Goal: Task Accomplishment & Management: Manage account settings

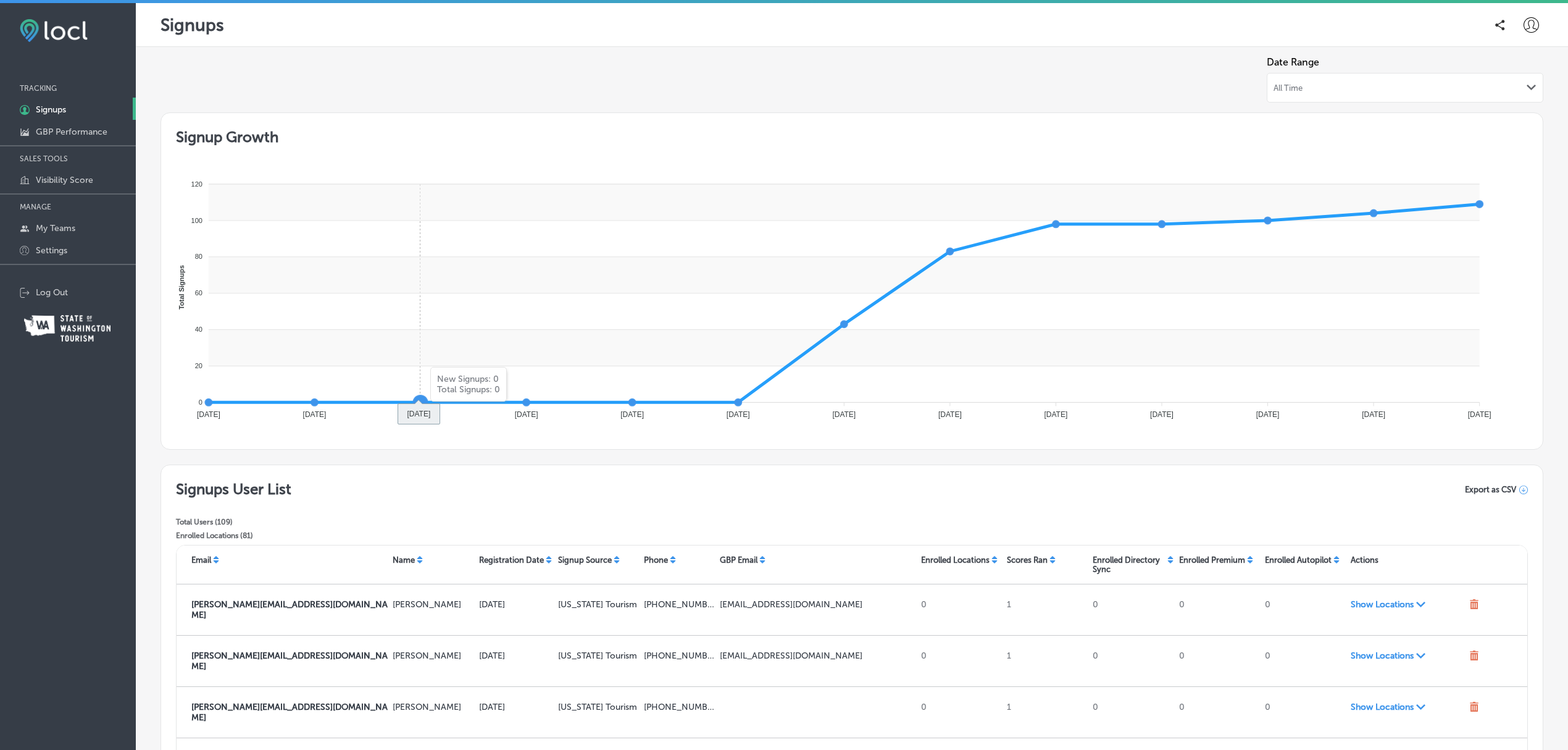
scroll to position [214, 0]
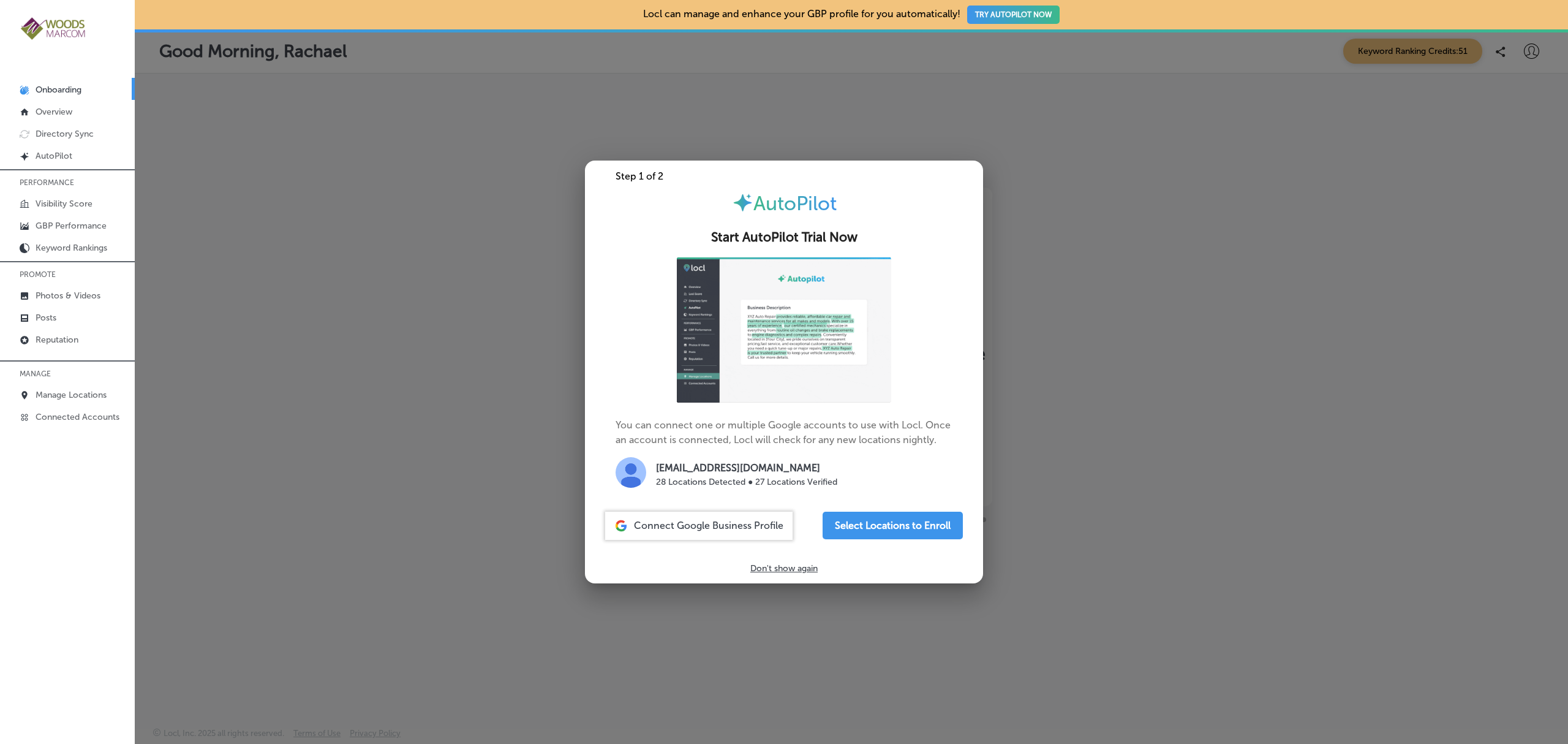
click at [793, 568] on p "Don't show again" at bounding box center [784, 568] width 67 height 11
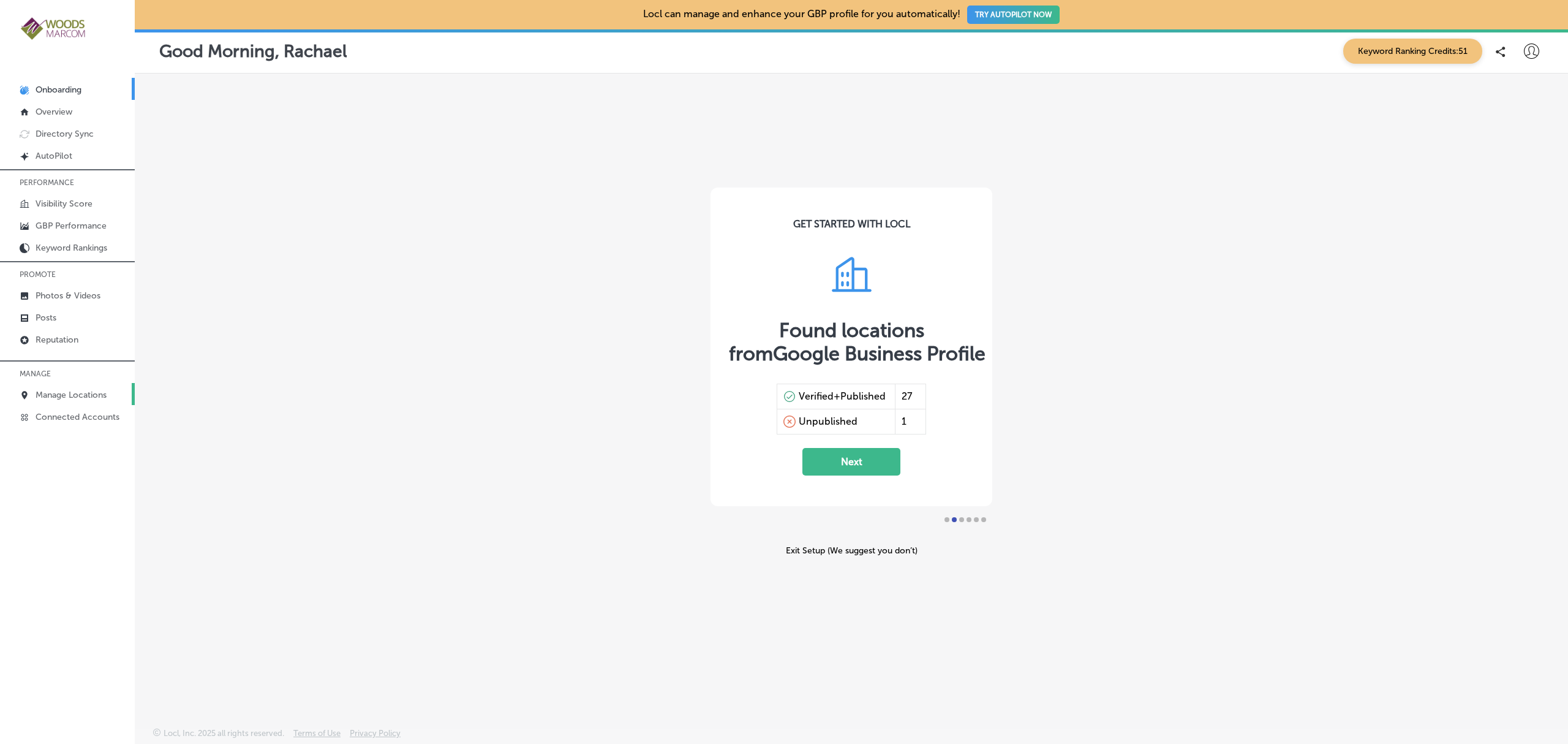
click at [89, 395] on p "Manage Locations" at bounding box center [71, 395] width 71 height 11
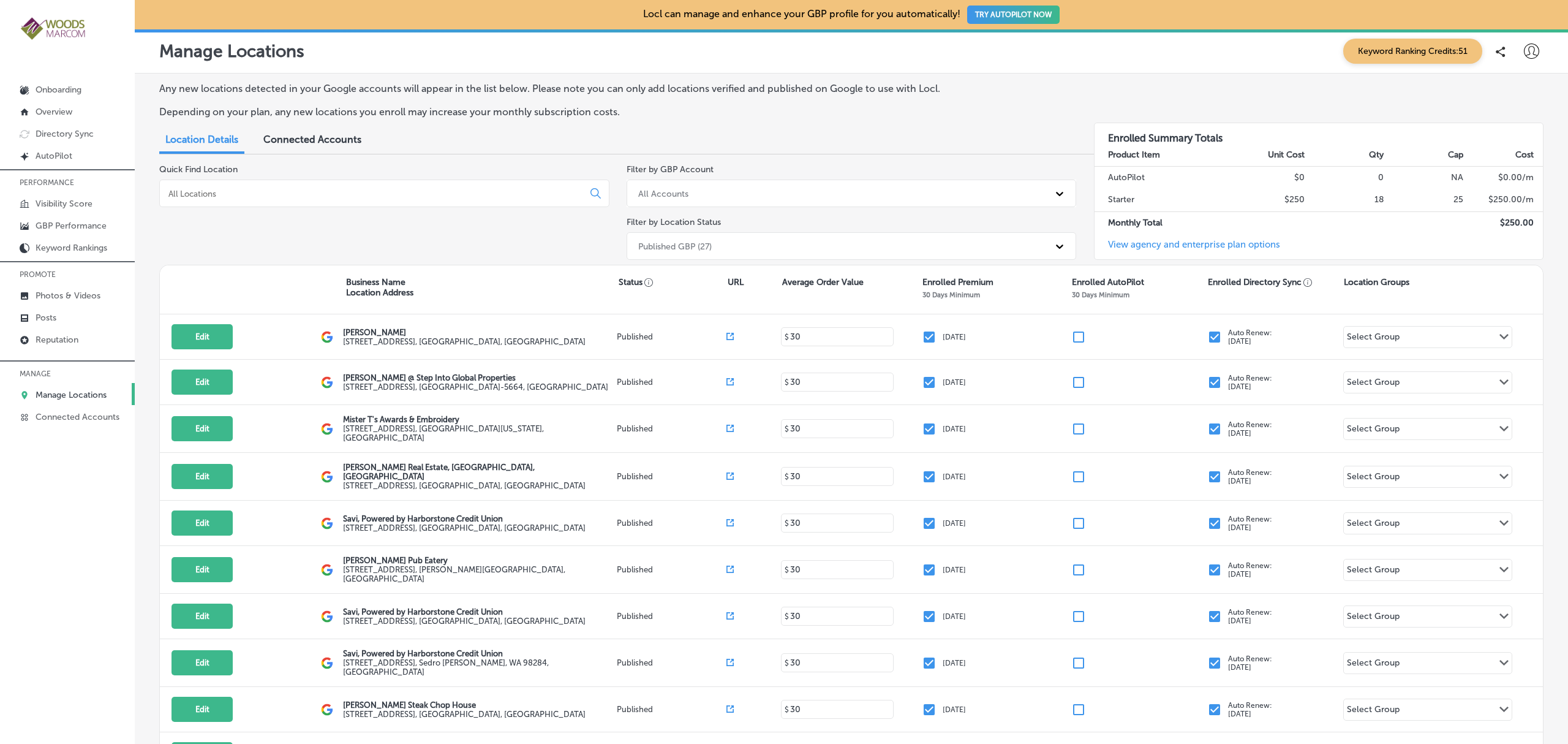
click at [260, 196] on input at bounding box center [373, 194] width 414 height 11
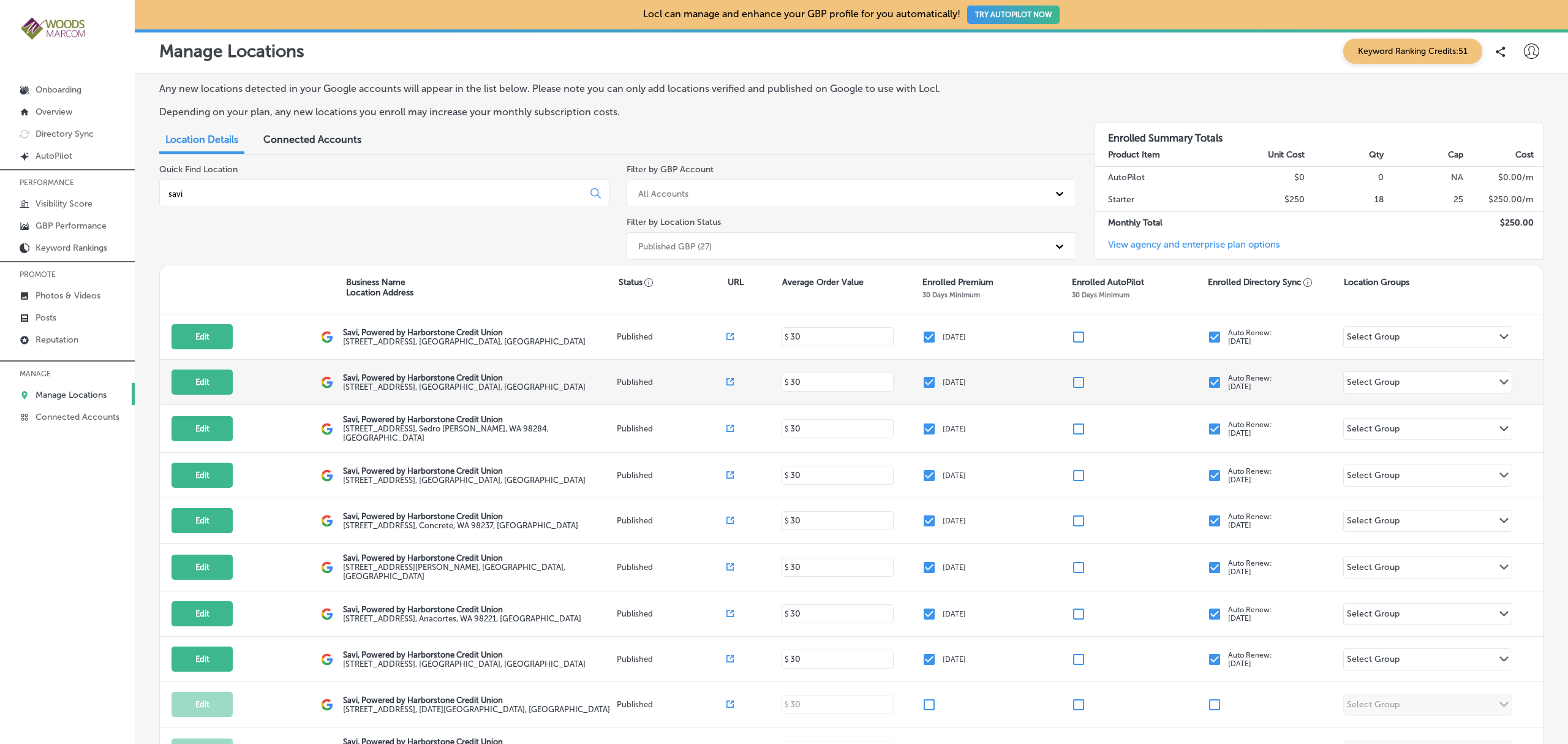
scroll to position [116, 0]
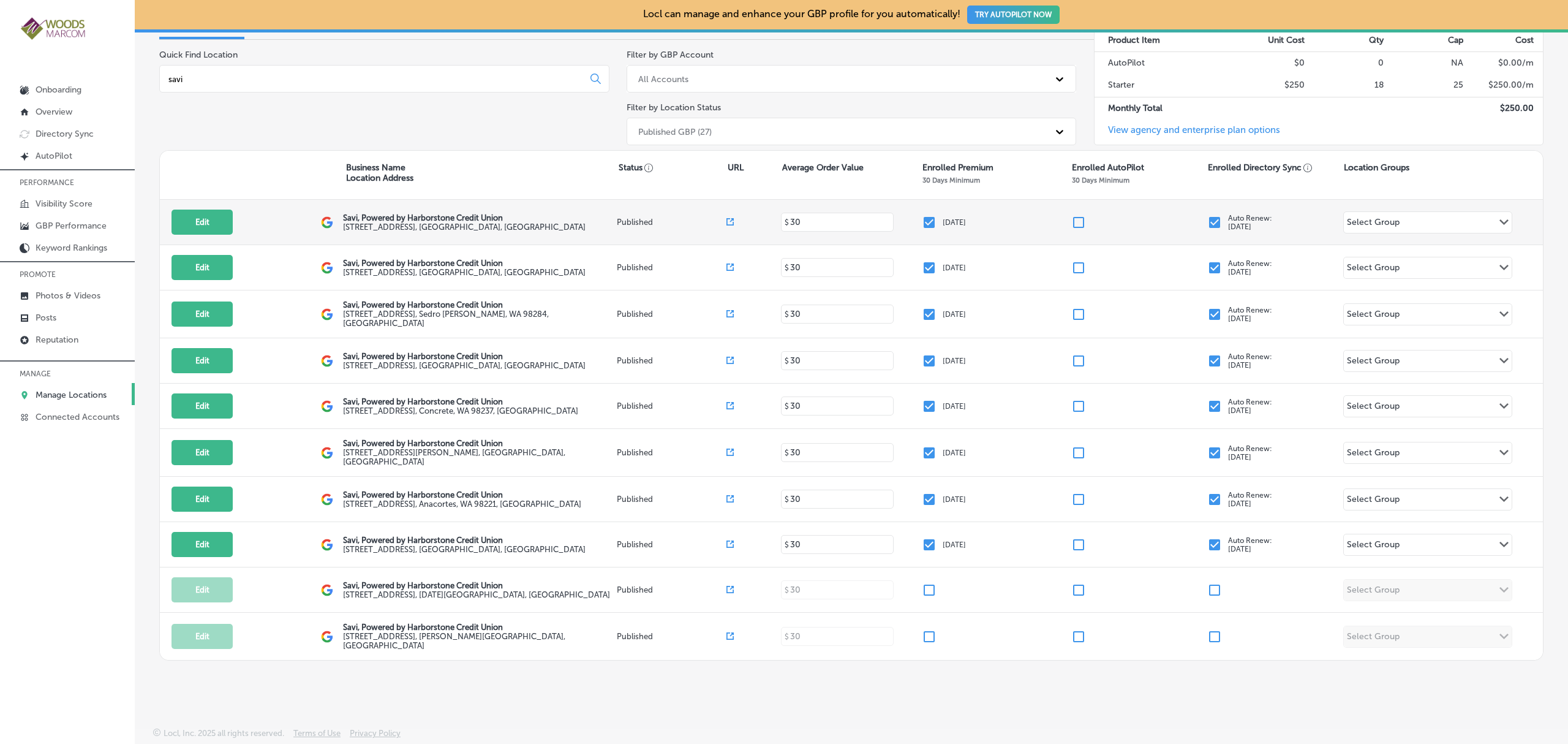
type input "savi"
click at [1207, 219] on input "checkbox" at bounding box center [1214, 223] width 14 height 14
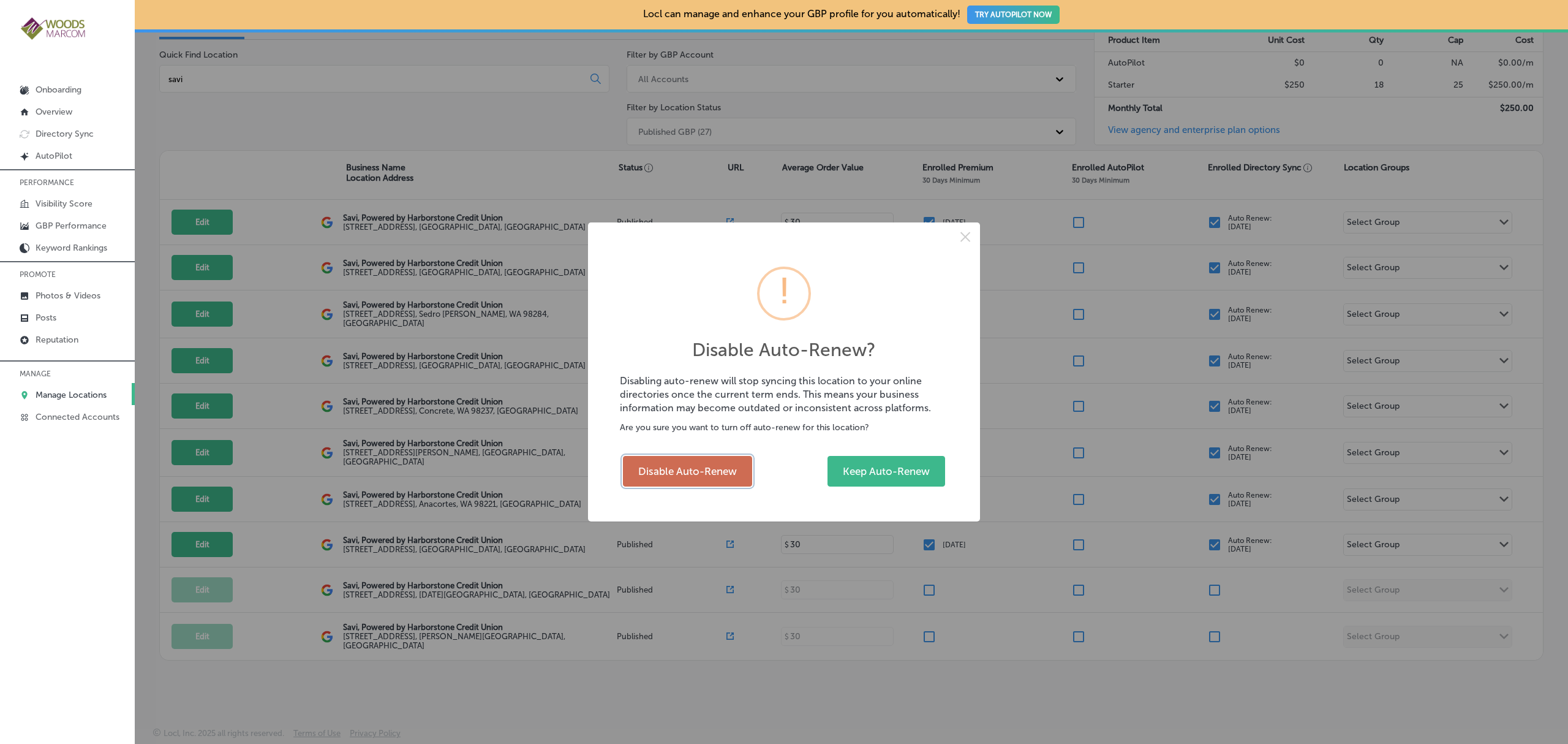
click at [717, 474] on button "Disable Auto-Renew" at bounding box center [688, 471] width 129 height 31
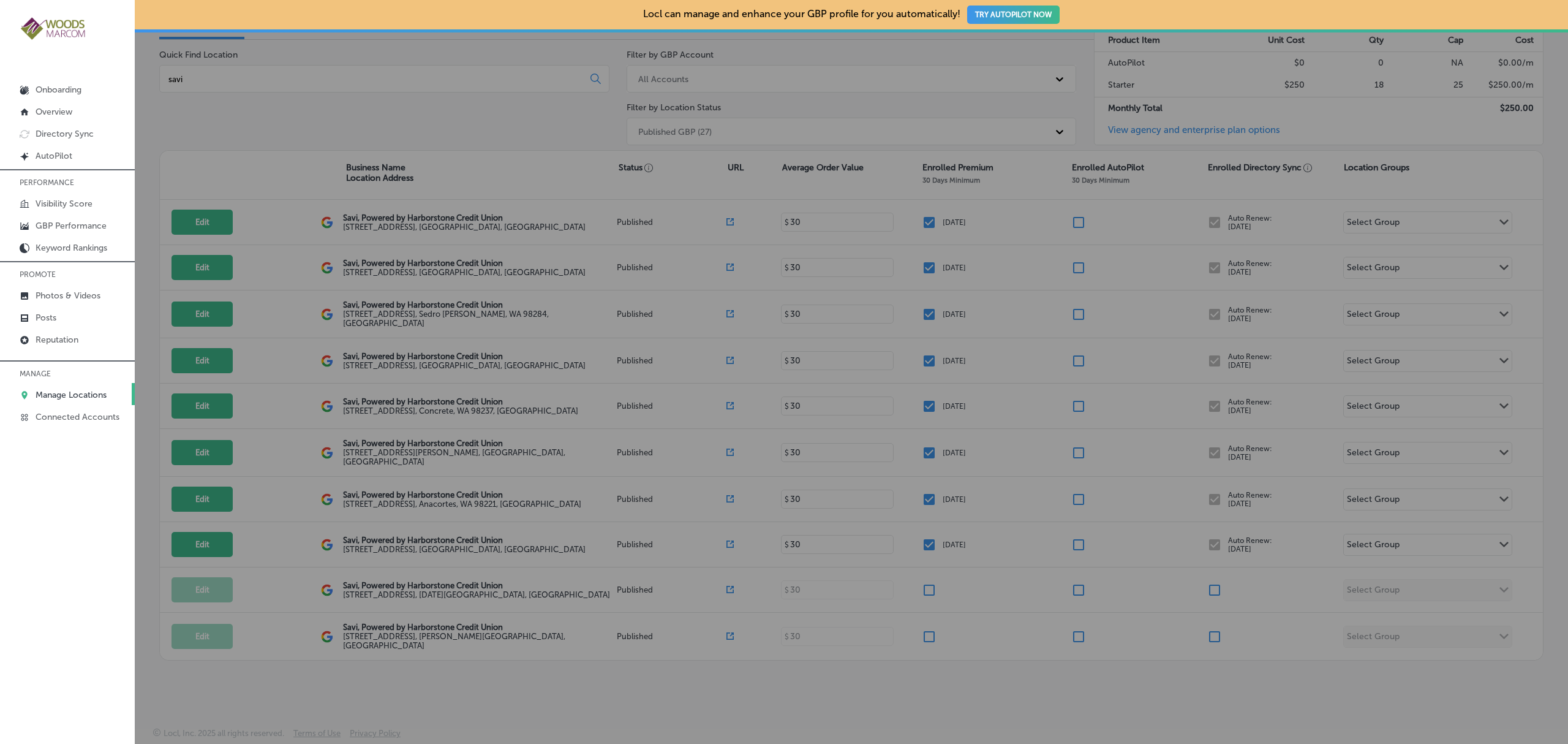
checkbox input "false"
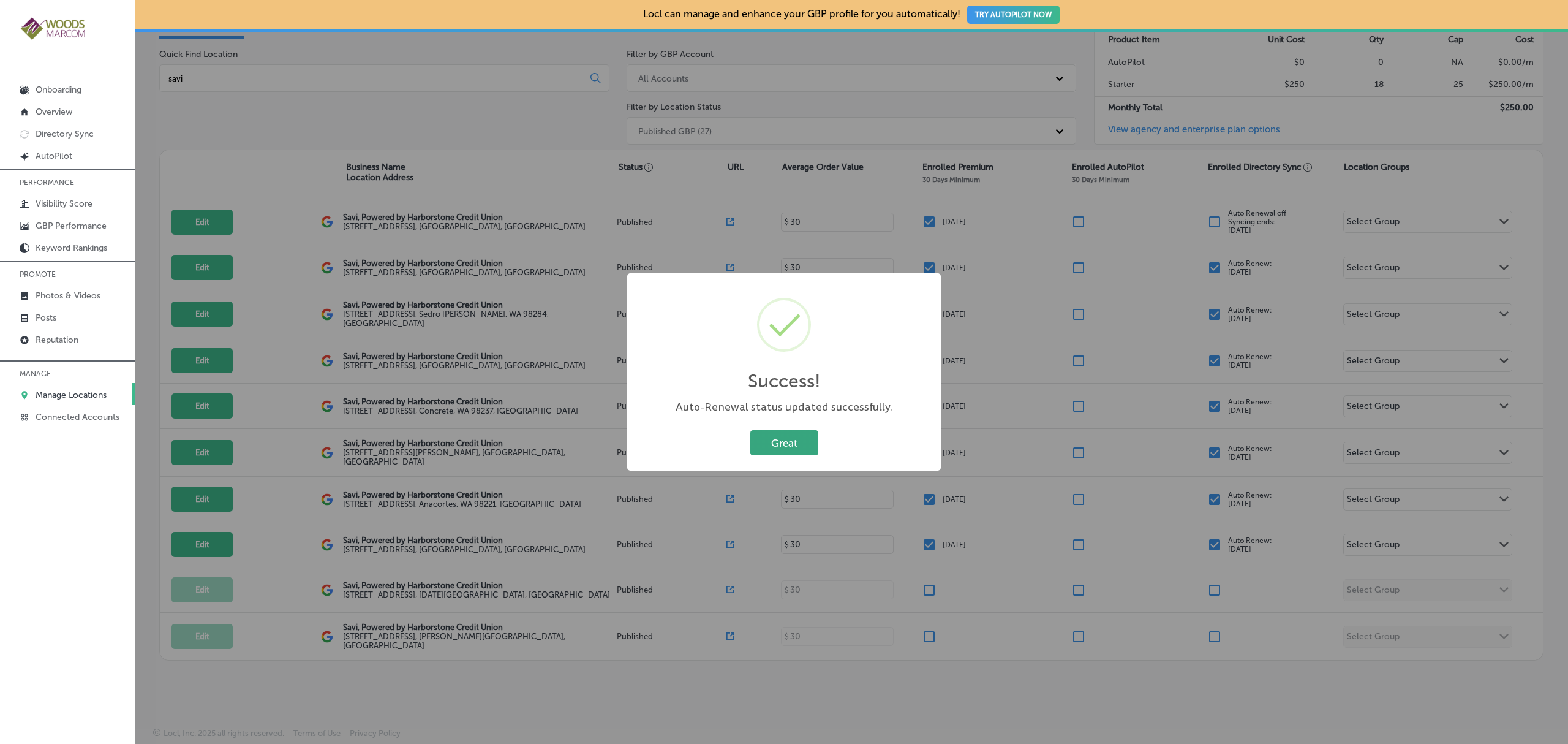
click at [791, 444] on button "Great" at bounding box center [784, 442] width 68 height 25
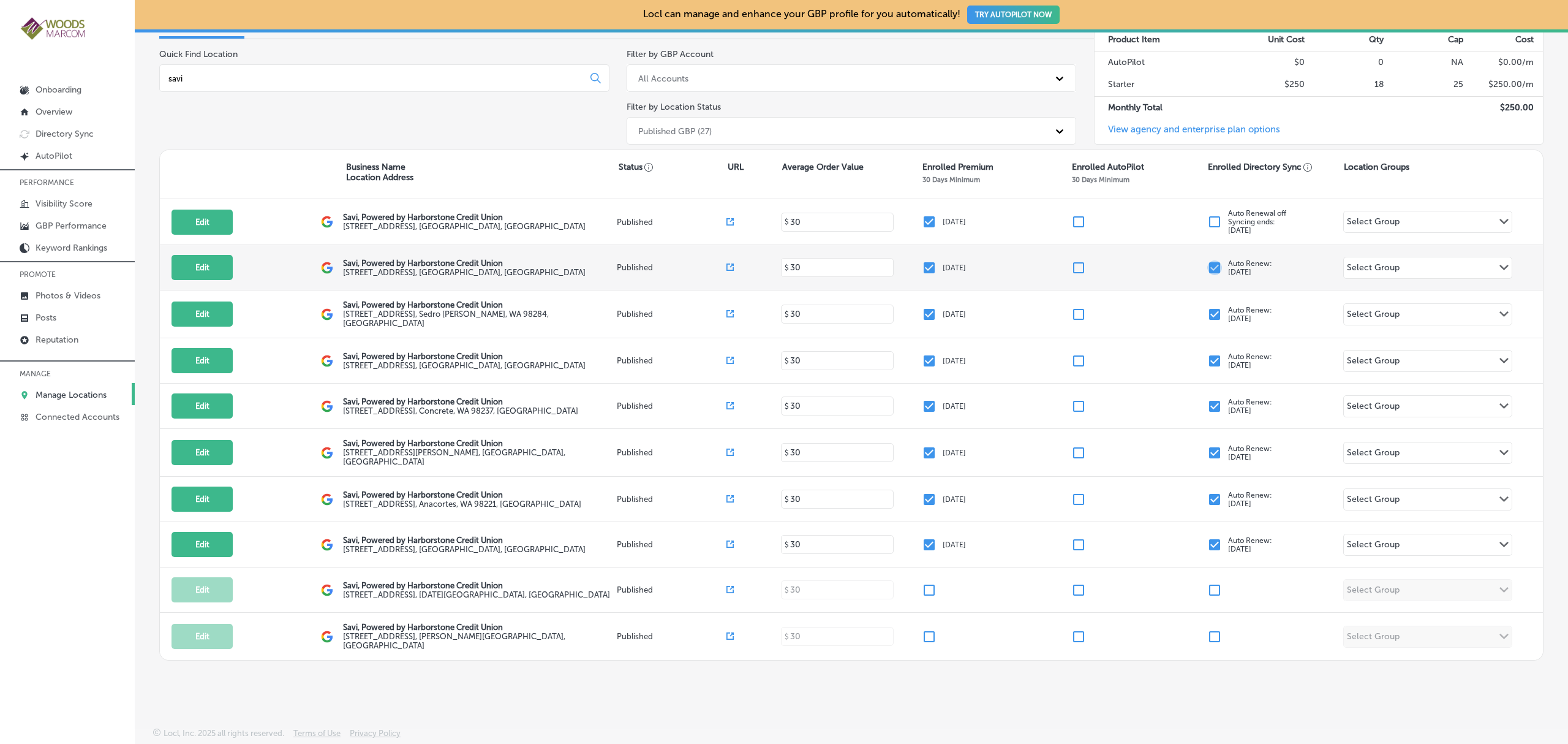
click at [1211, 271] on input "checkbox" at bounding box center [1214, 267] width 14 height 14
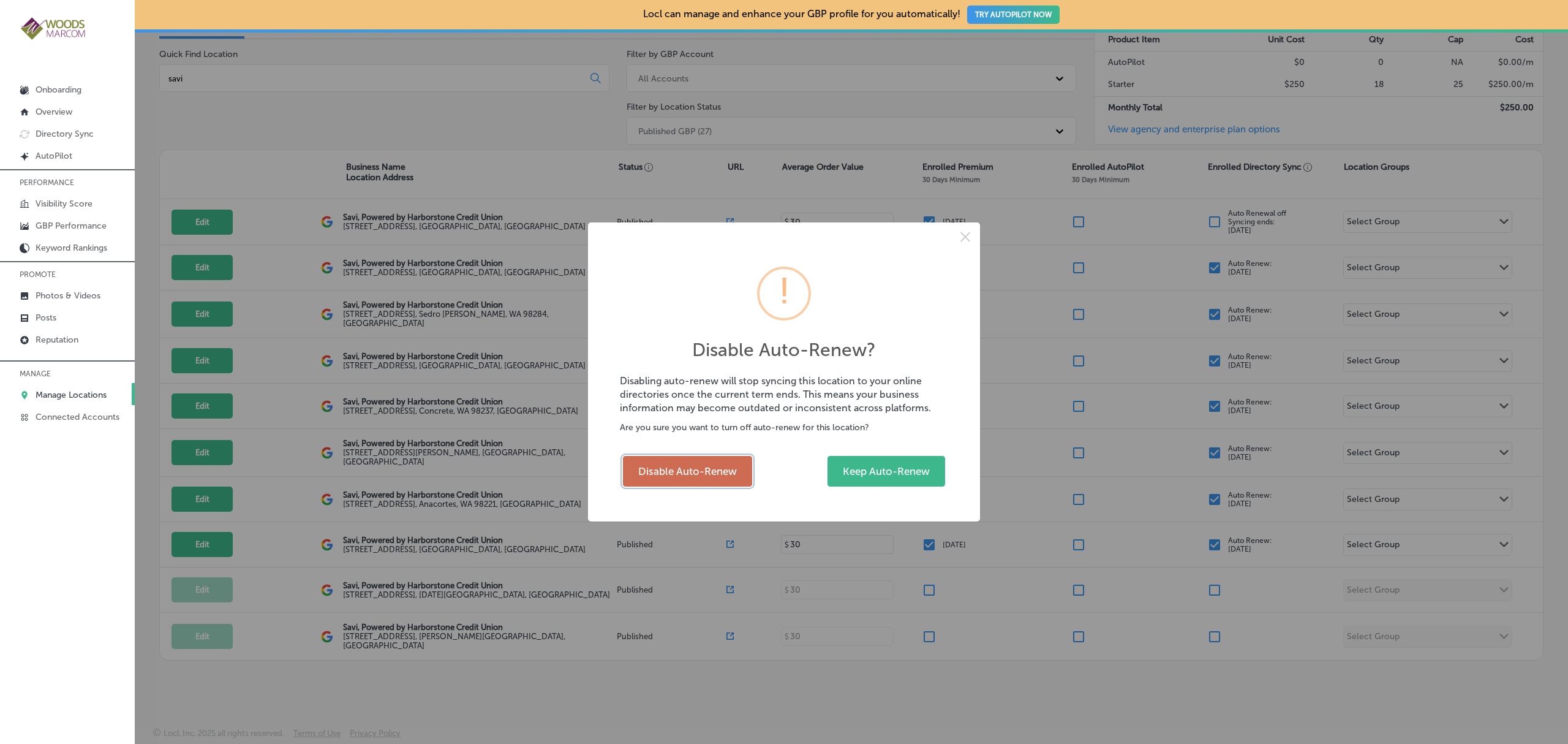
click at [688, 474] on button "Disable Auto-Renew" at bounding box center [688, 471] width 129 height 31
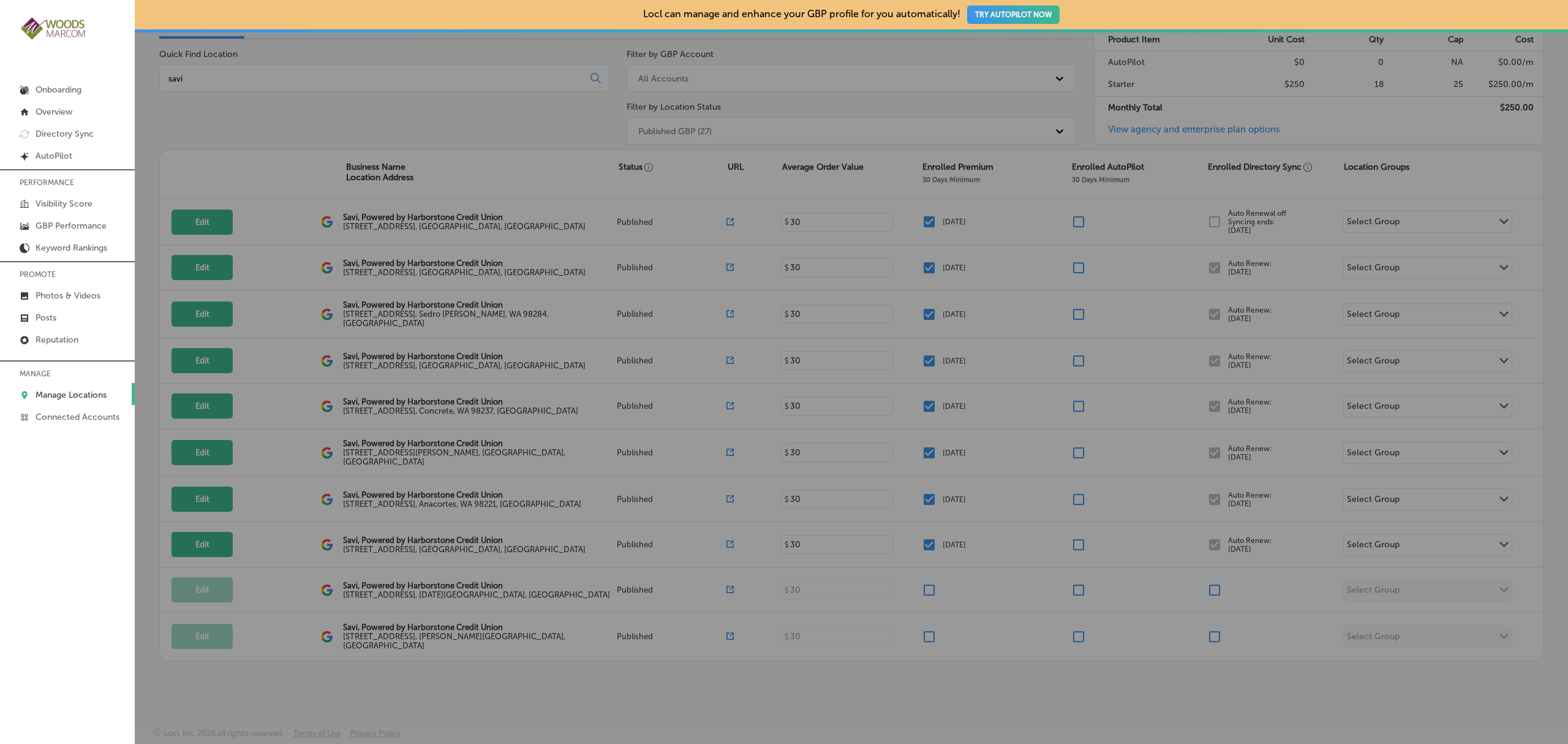
checkbox input "false"
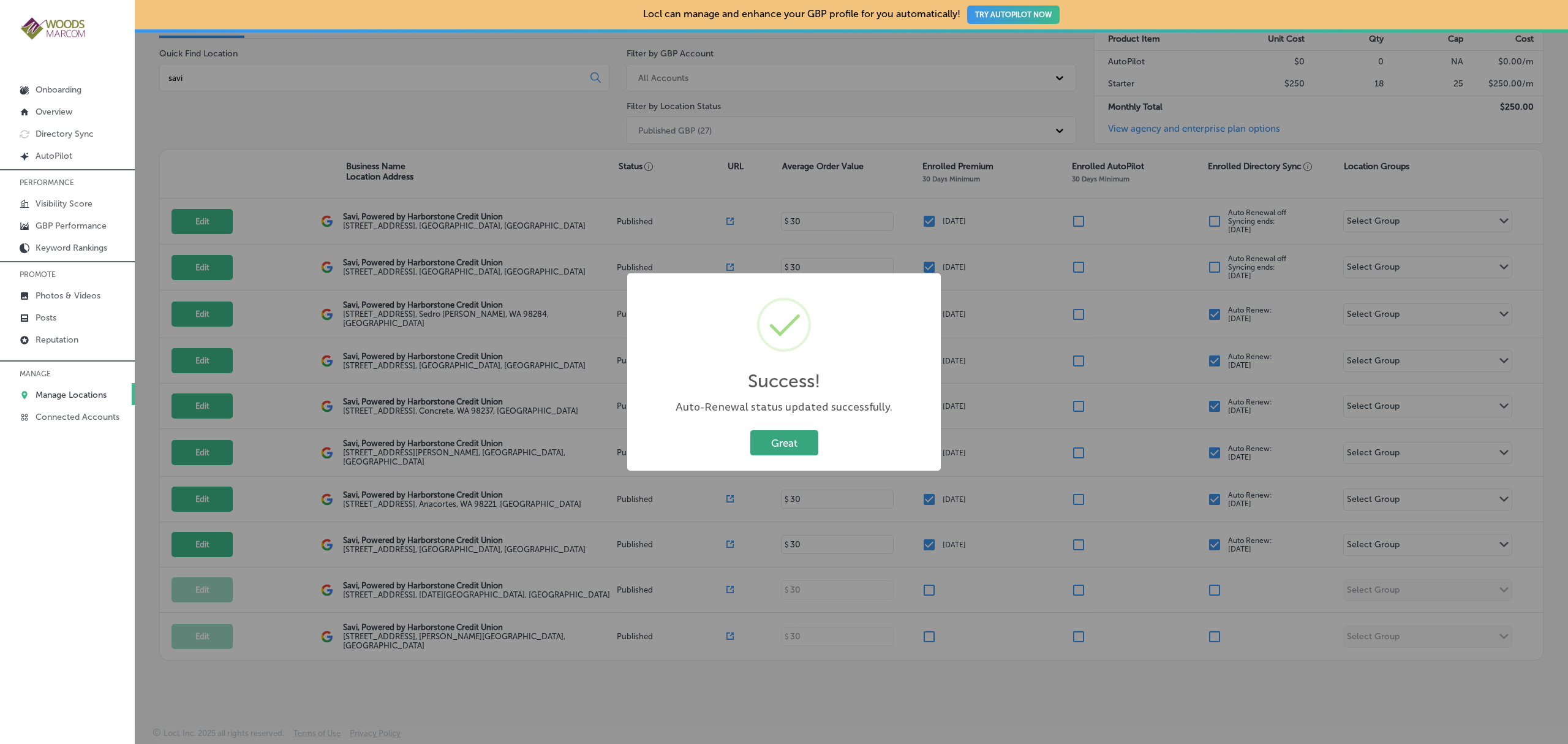
click at [791, 442] on button "Great" at bounding box center [784, 442] width 68 height 25
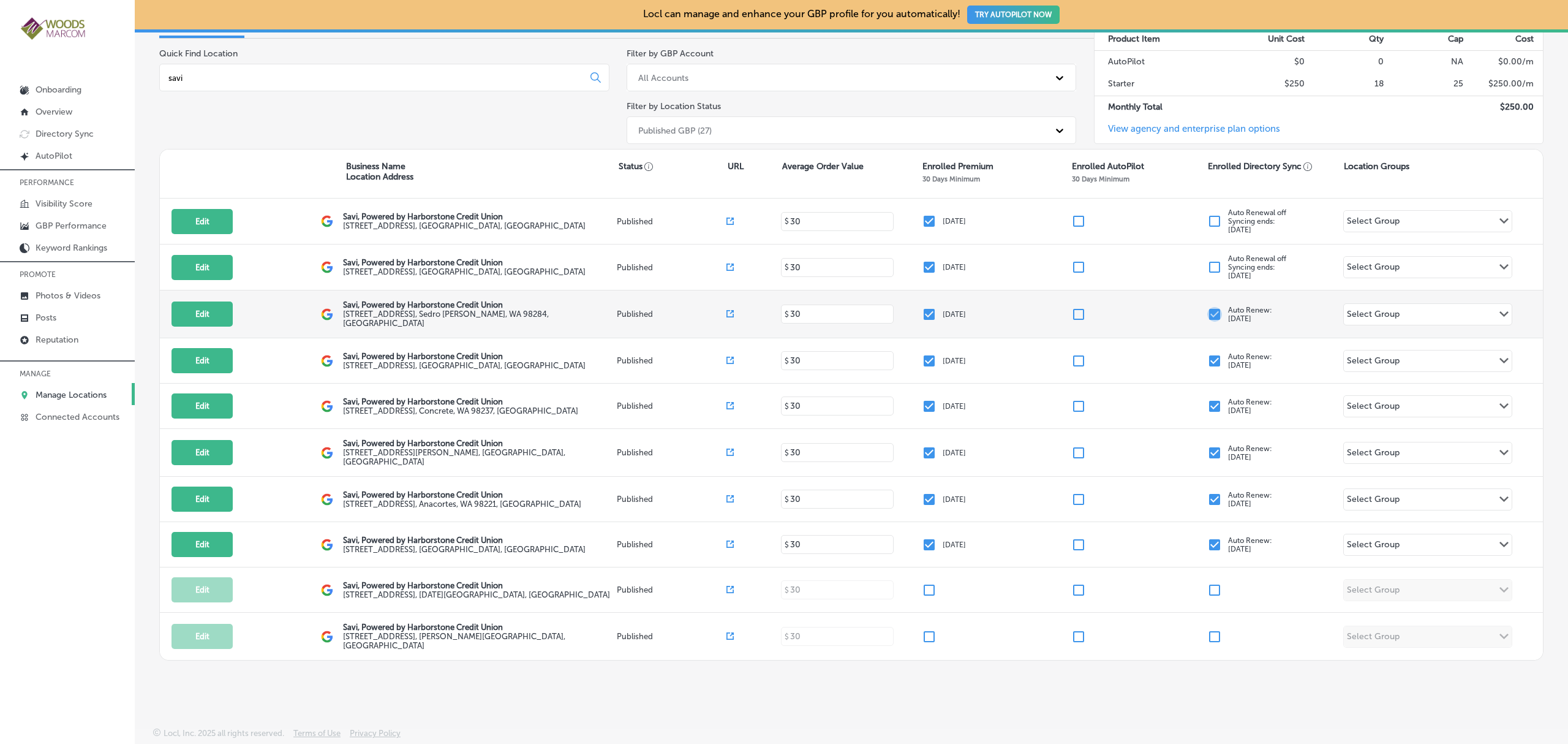
click at [1207, 310] on input "checkbox" at bounding box center [1214, 314] width 14 height 14
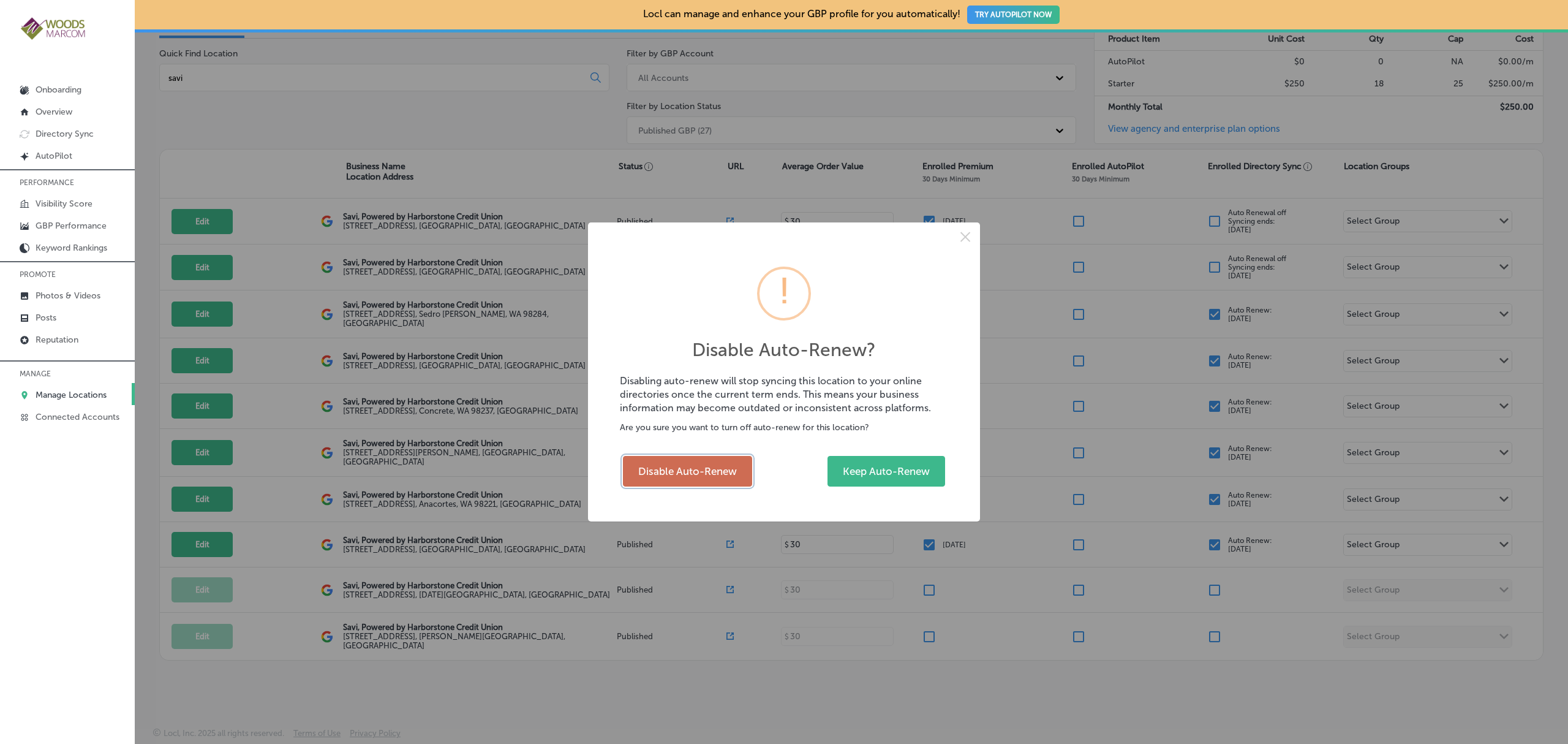
click at [684, 473] on button "Disable Auto-Renew" at bounding box center [688, 471] width 129 height 31
checkbox input "false"
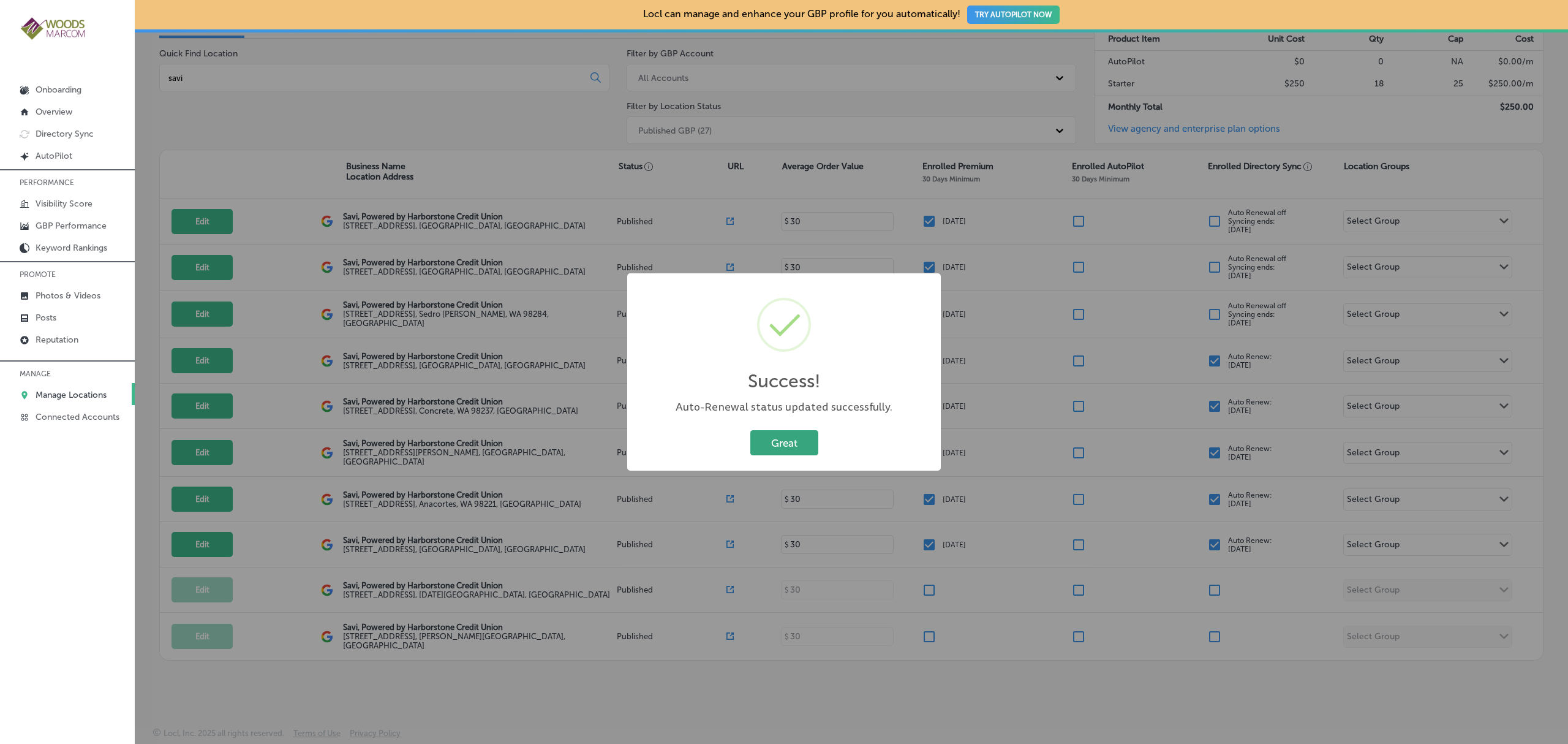
click at [790, 442] on button "Great" at bounding box center [784, 442] width 68 height 25
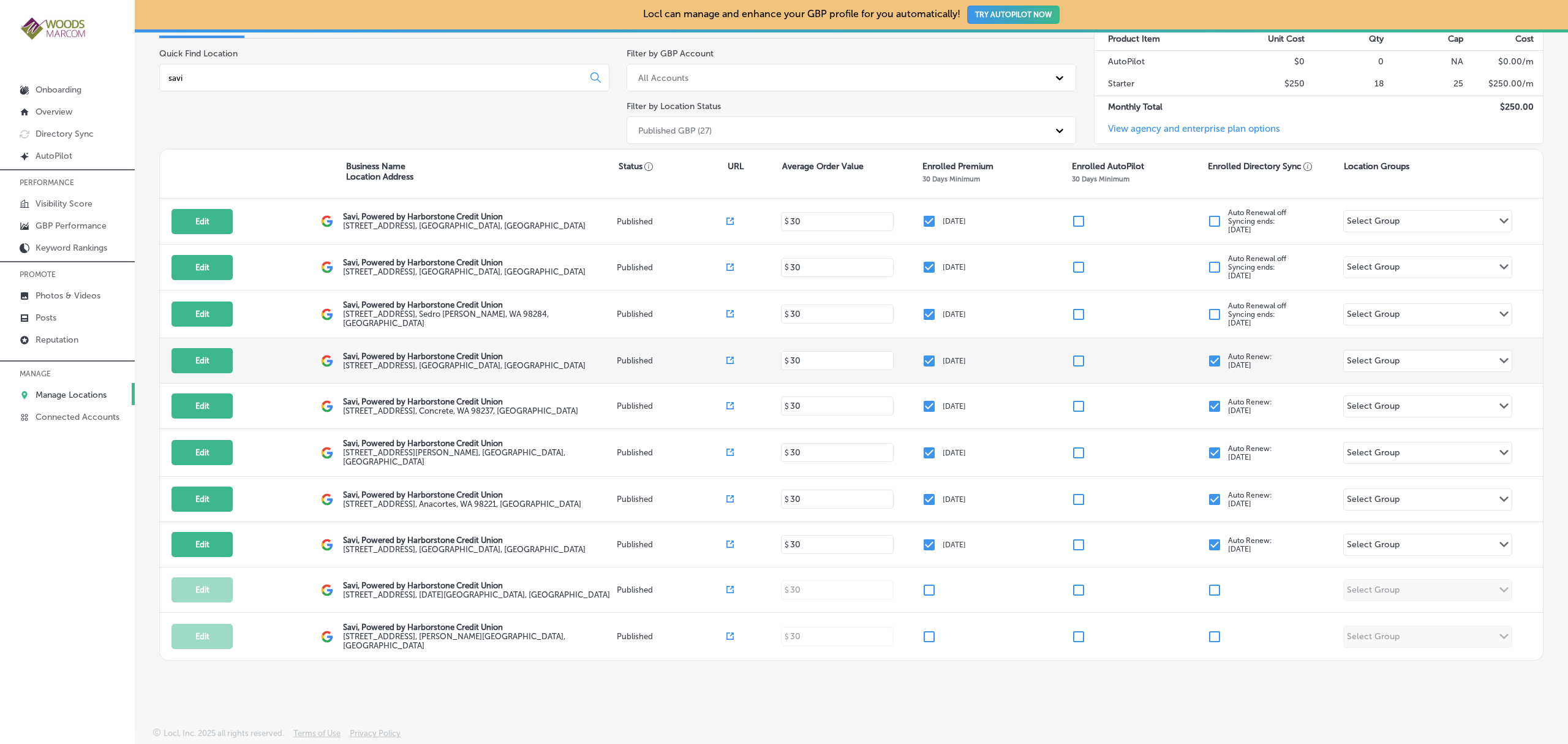
click at [1207, 359] on input "checkbox" at bounding box center [1214, 361] width 14 height 14
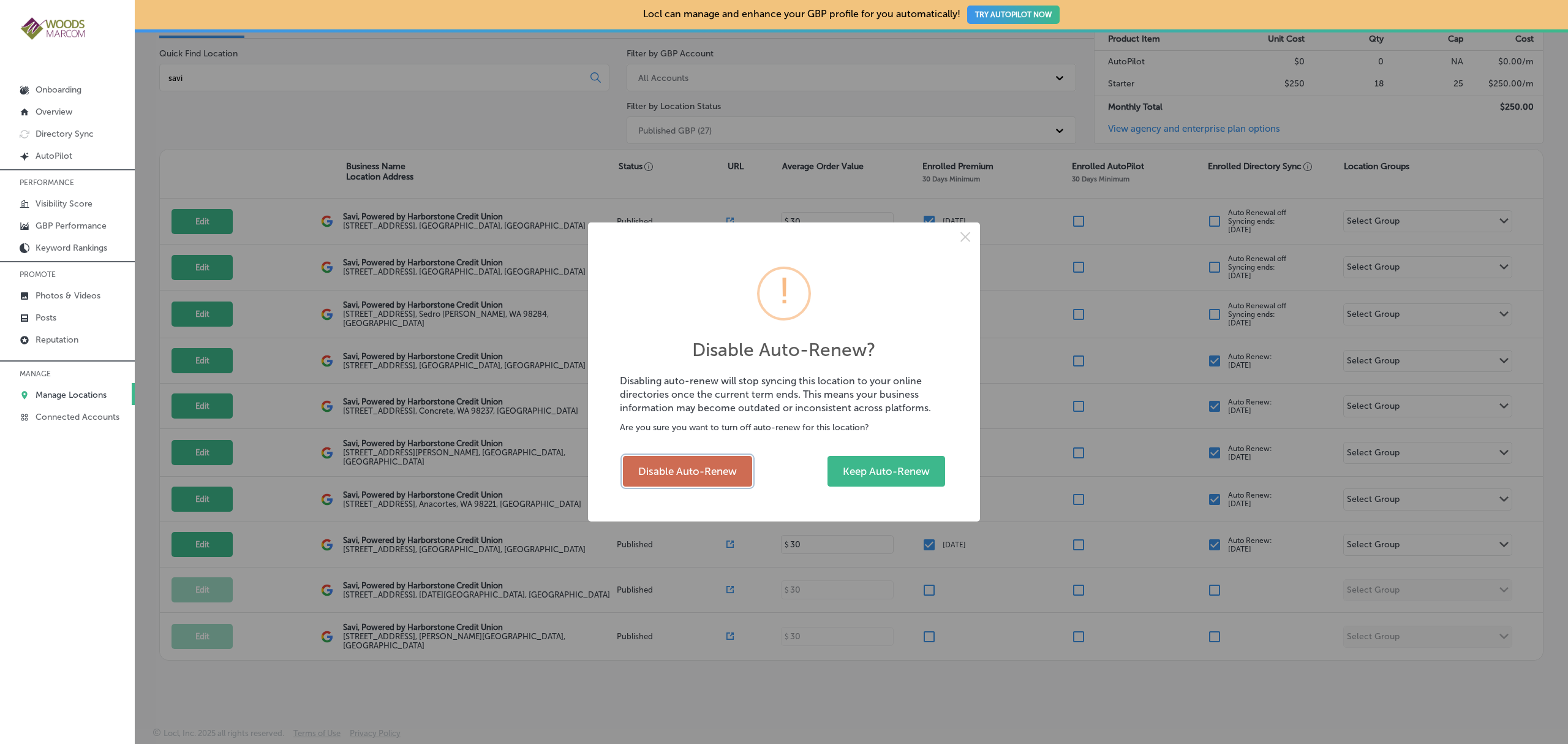
click at [689, 469] on button "Disable Auto-Renew" at bounding box center [688, 471] width 129 height 31
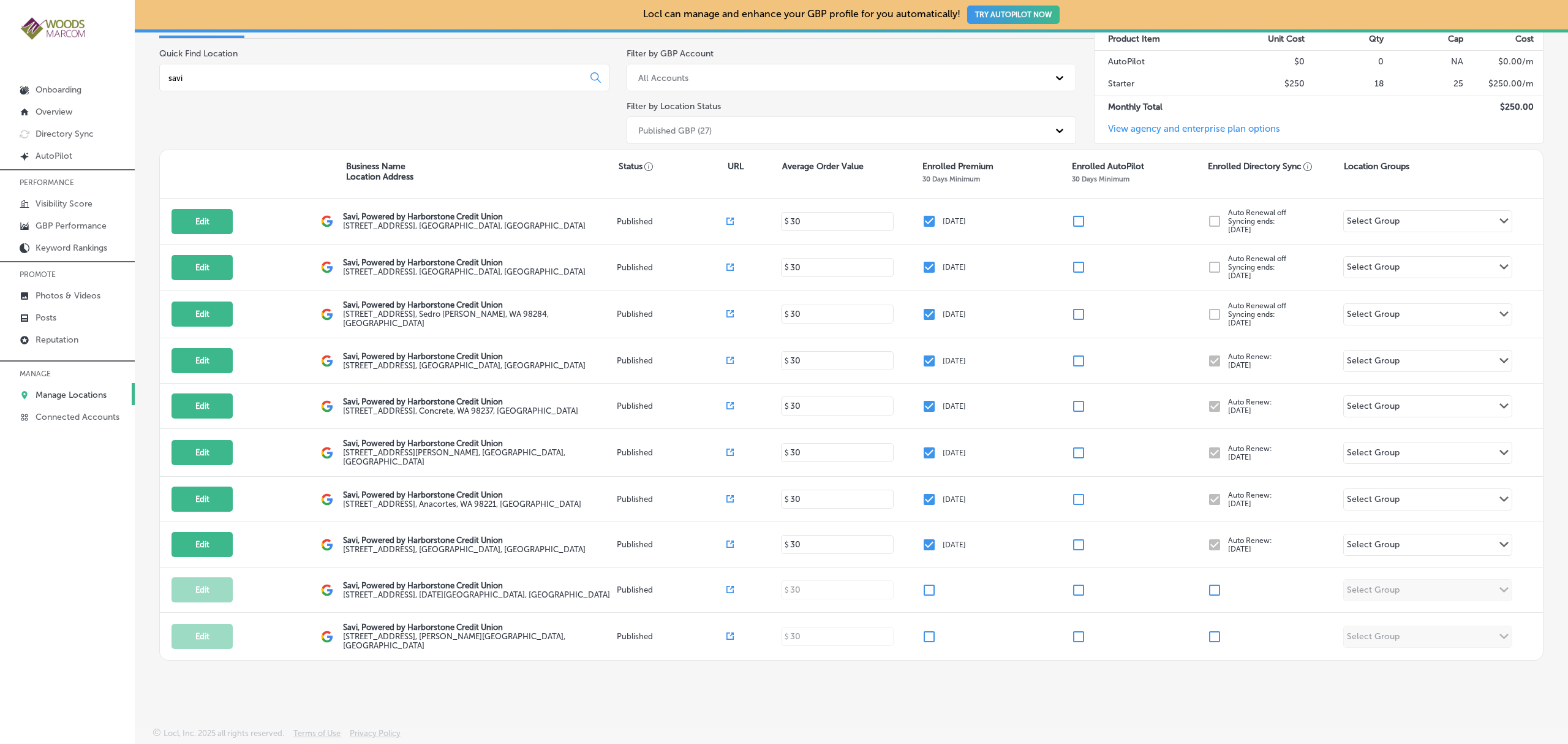
checkbox input "false"
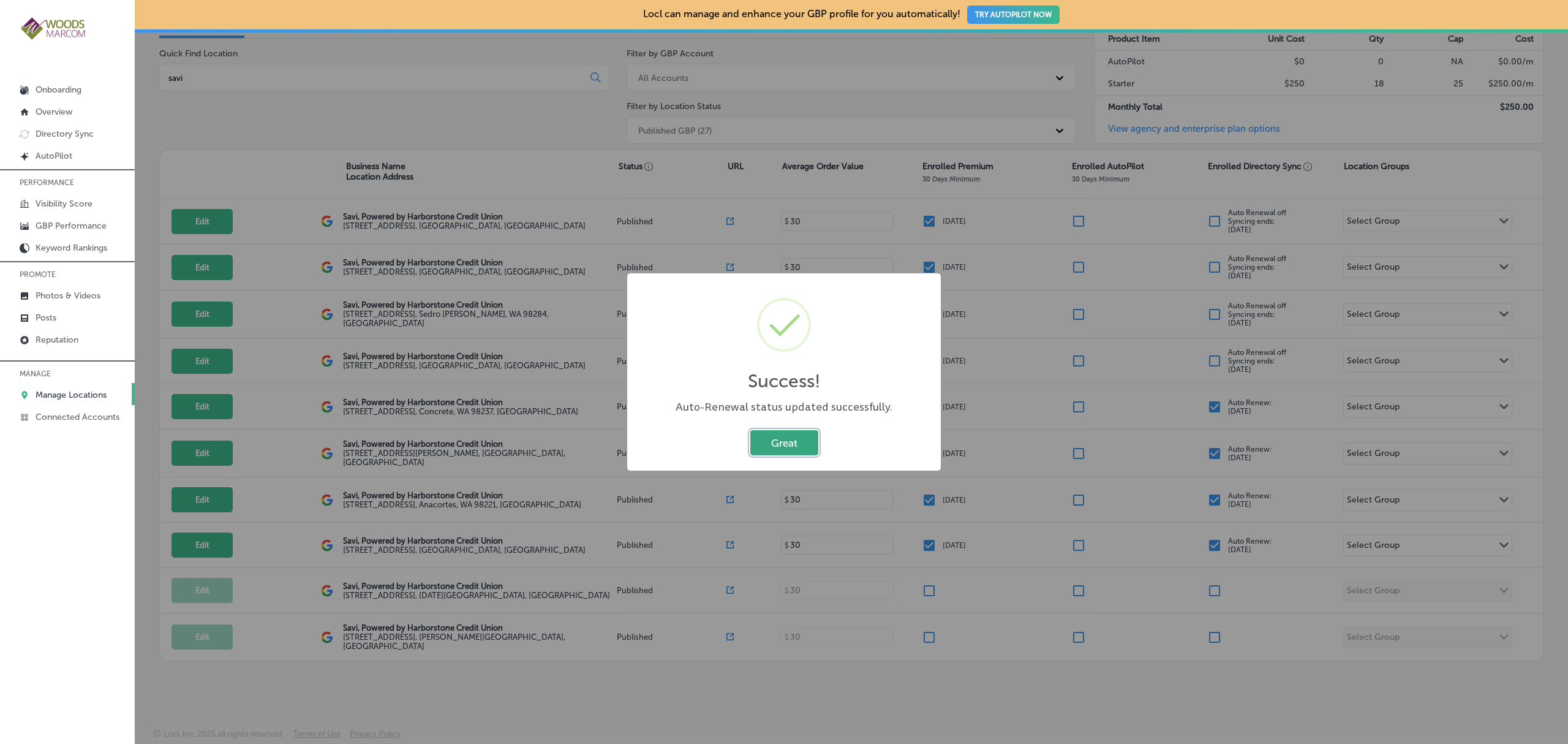
click at [775, 443] on button "Great" at bounding box center [784, 442] width 68 height 25
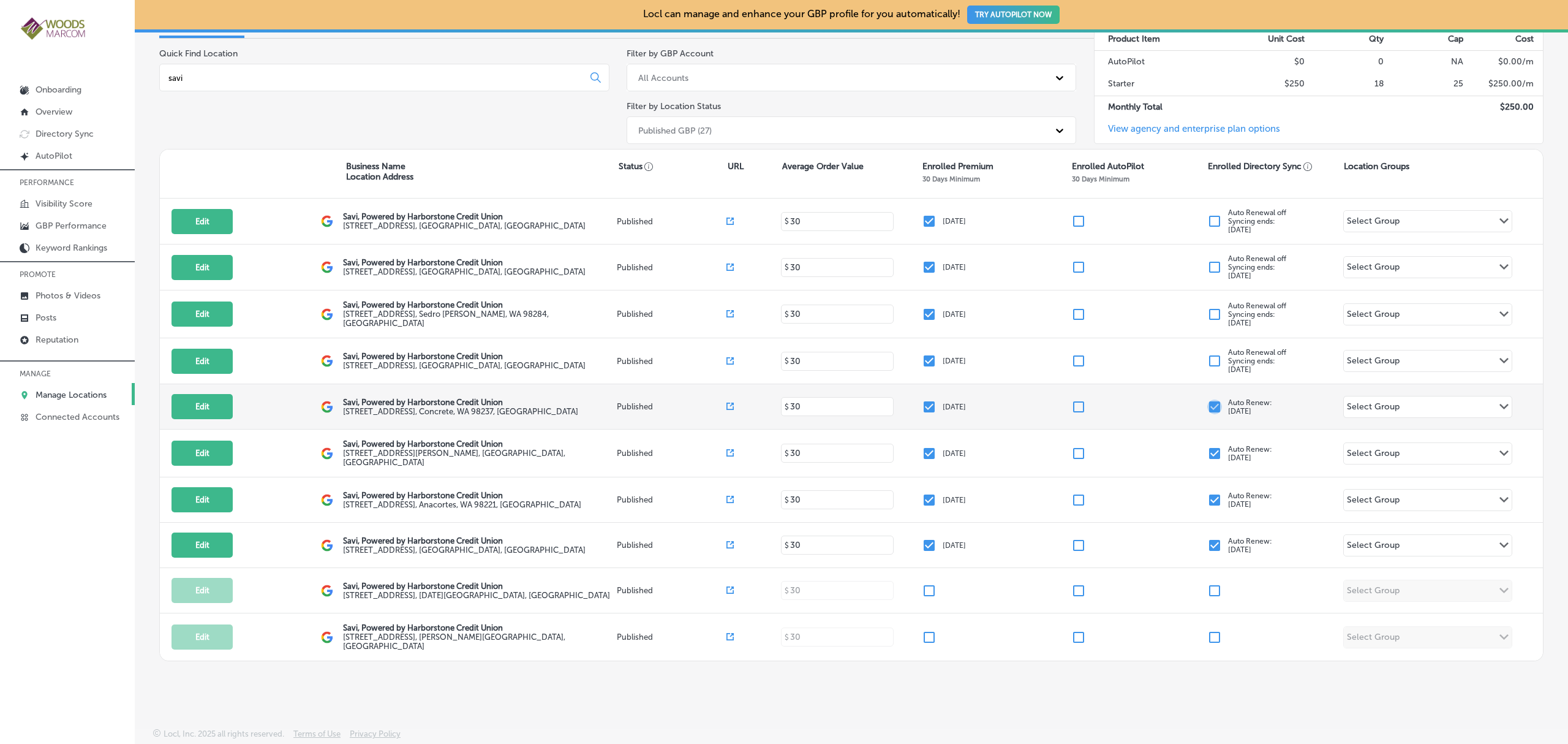
click at [1207, 407] on input "checkbox" at bounding box center [1214, 407] width 14 height 14
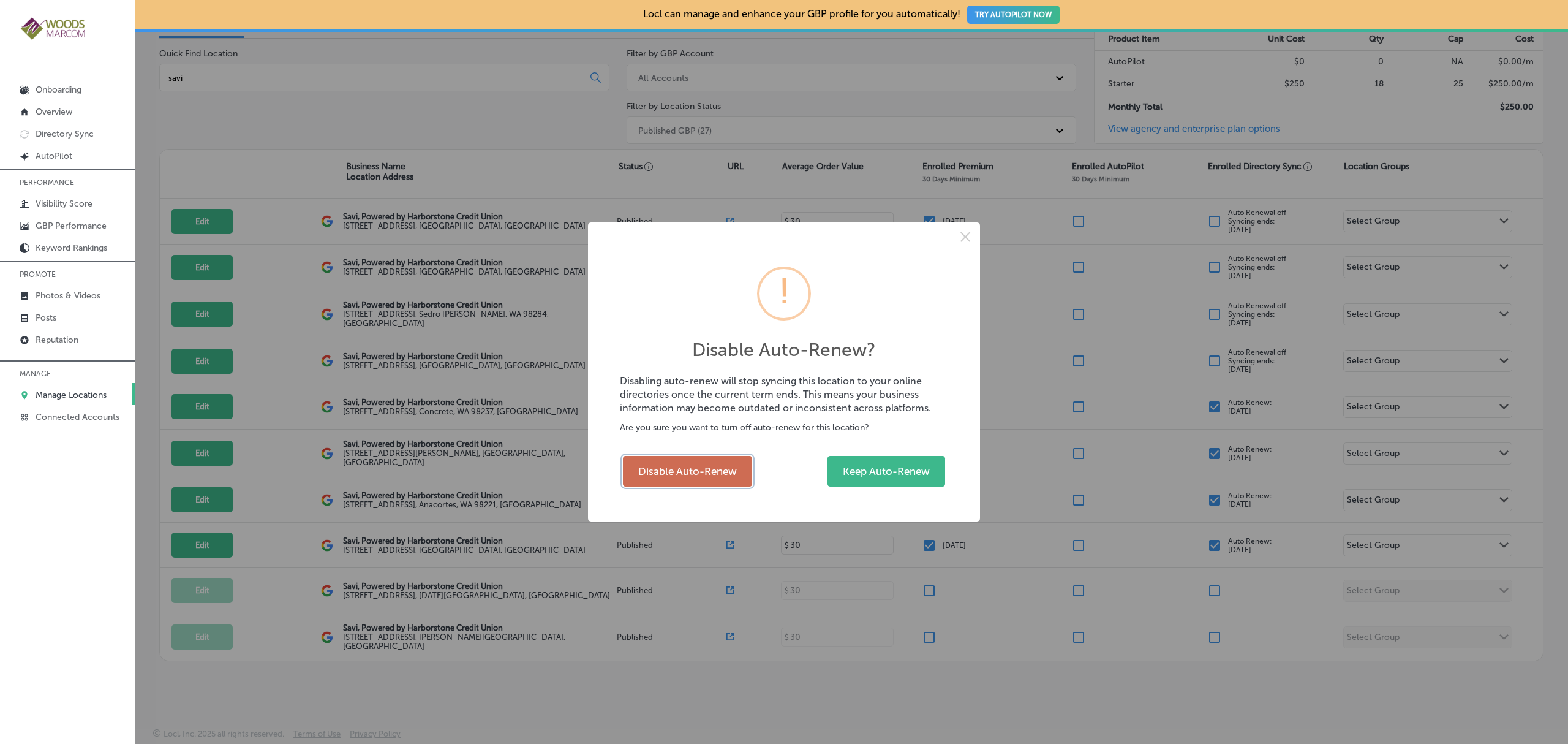
click at [701, 483] on button "Disable Auto-Renew" at bounding box center [688, 471] width 129 height 31
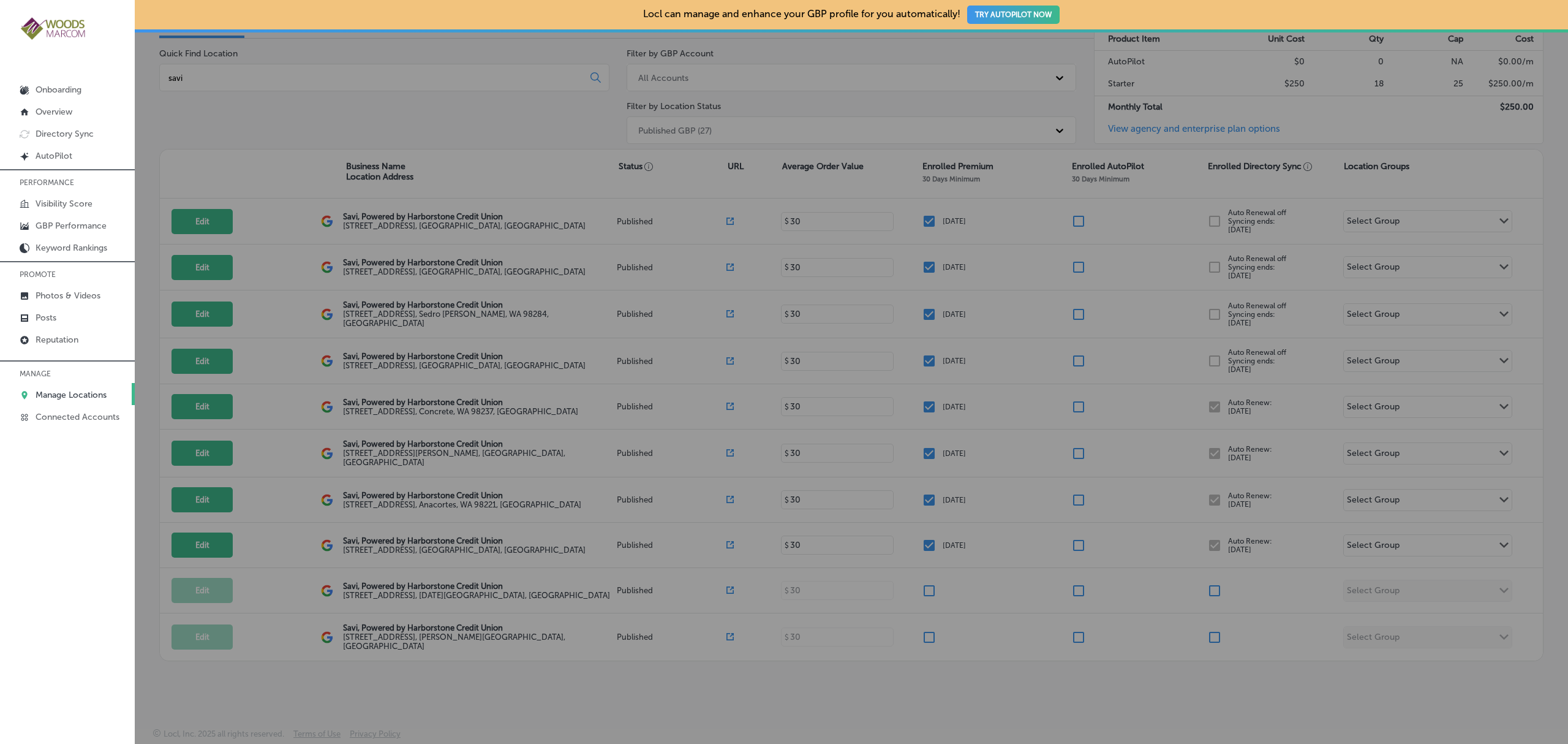
checkbox input "false"
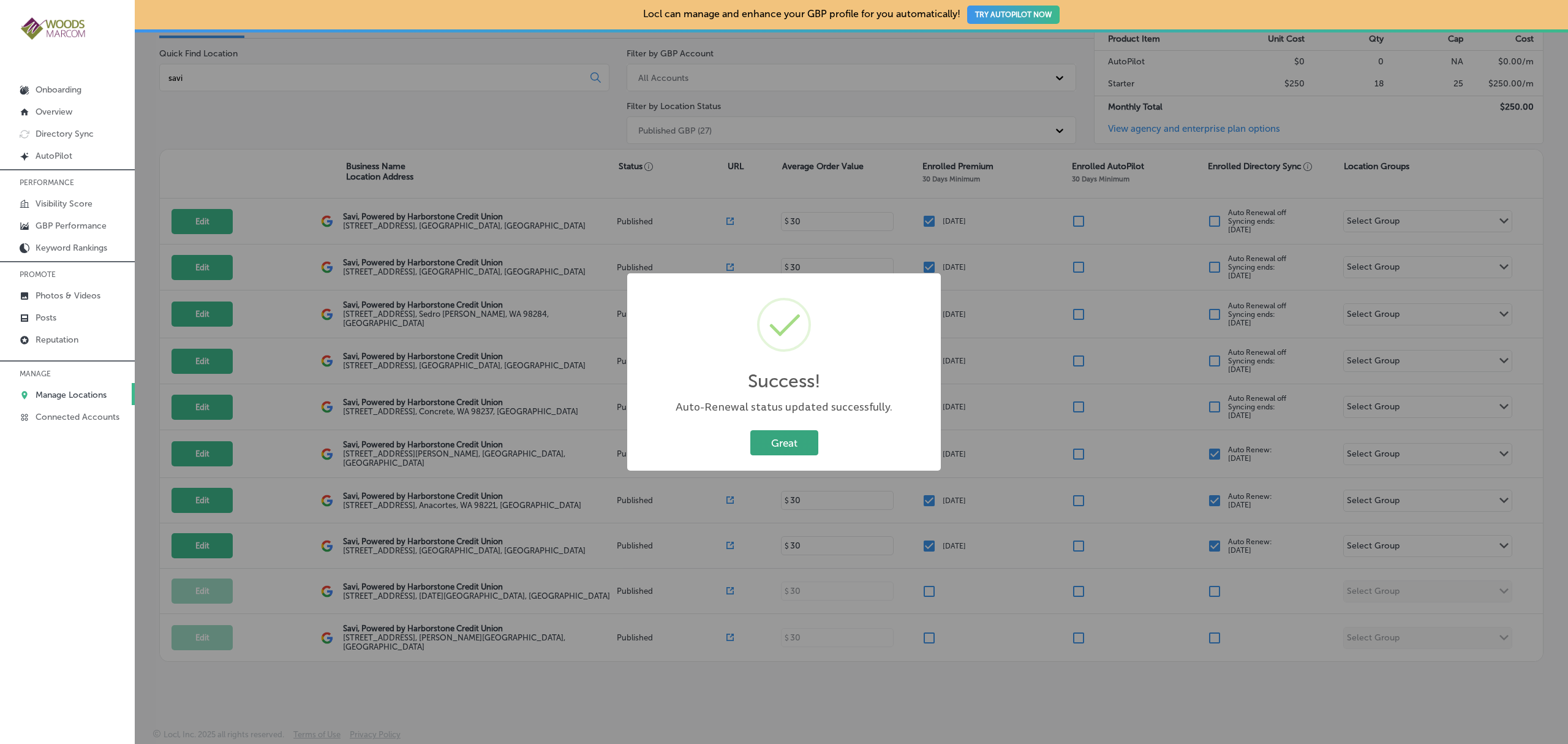
click at [798, 450] on button "Great" at bounding box center [784, 442] width 68 height 25
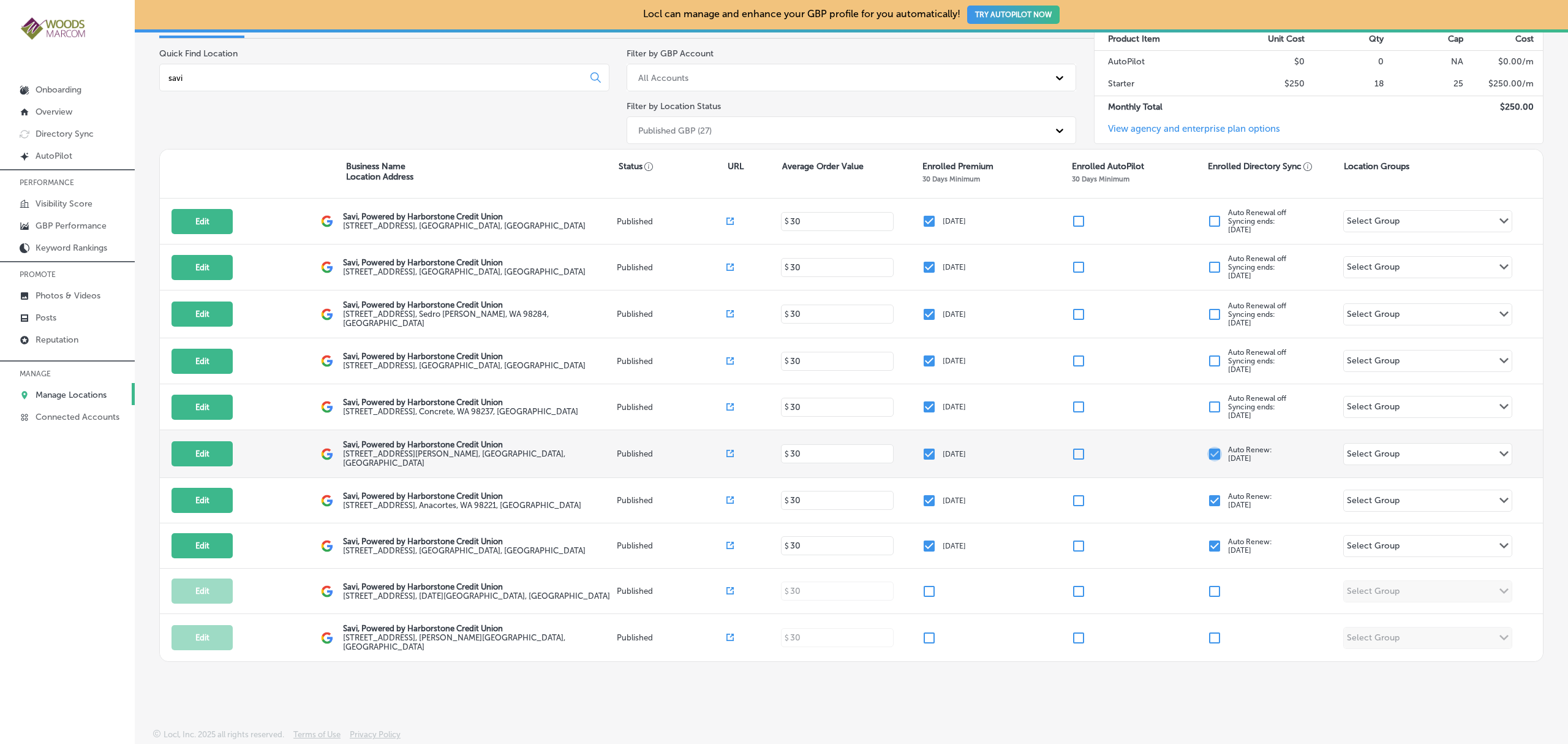
click at [1207, 452] on input "checkbox" at bounding box center [1214, 454] width 14 height 14
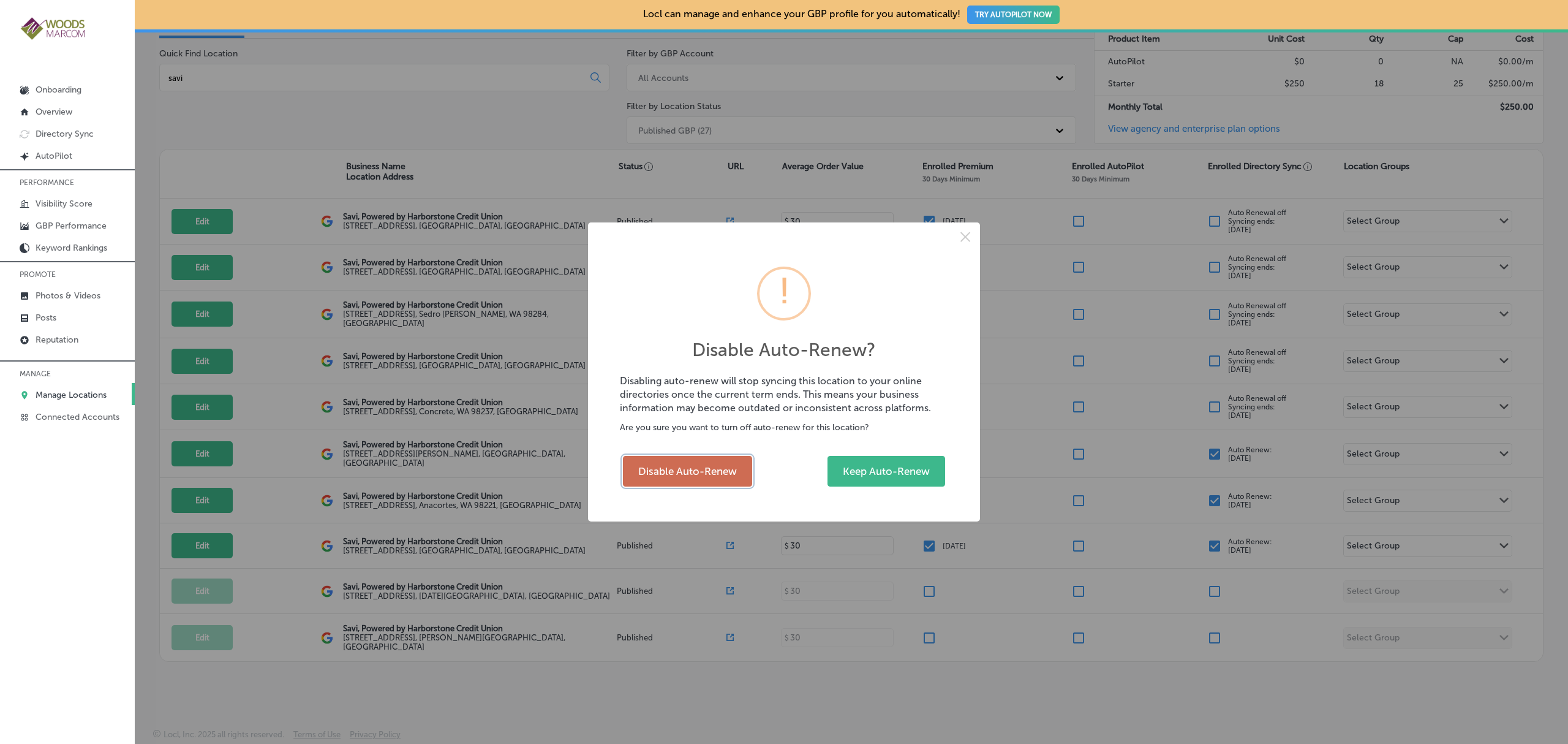
click at [724, 467] on button "Disable Auto-Renew" at bounding box center [688, 471] width 129 height 31
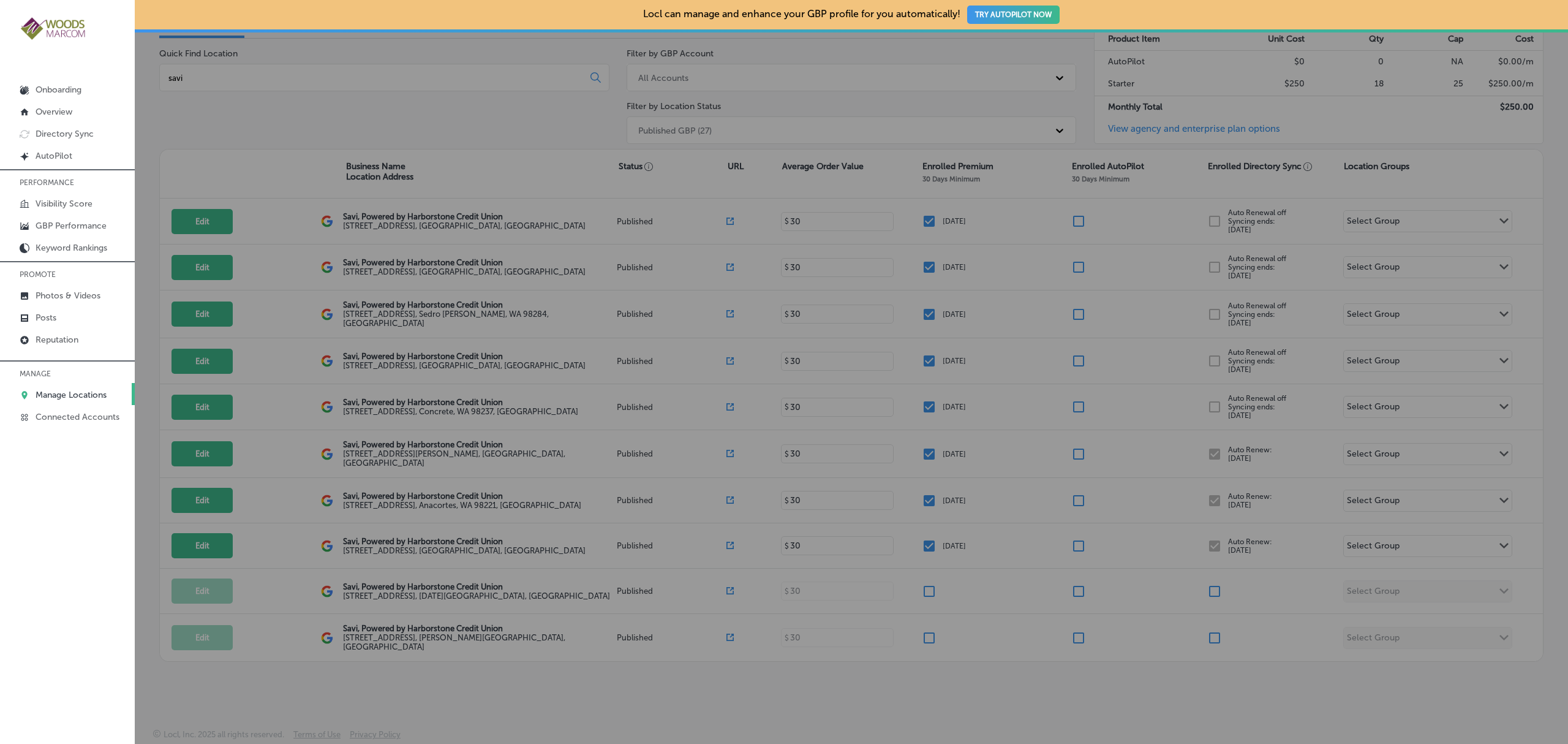
checkbox input "false"
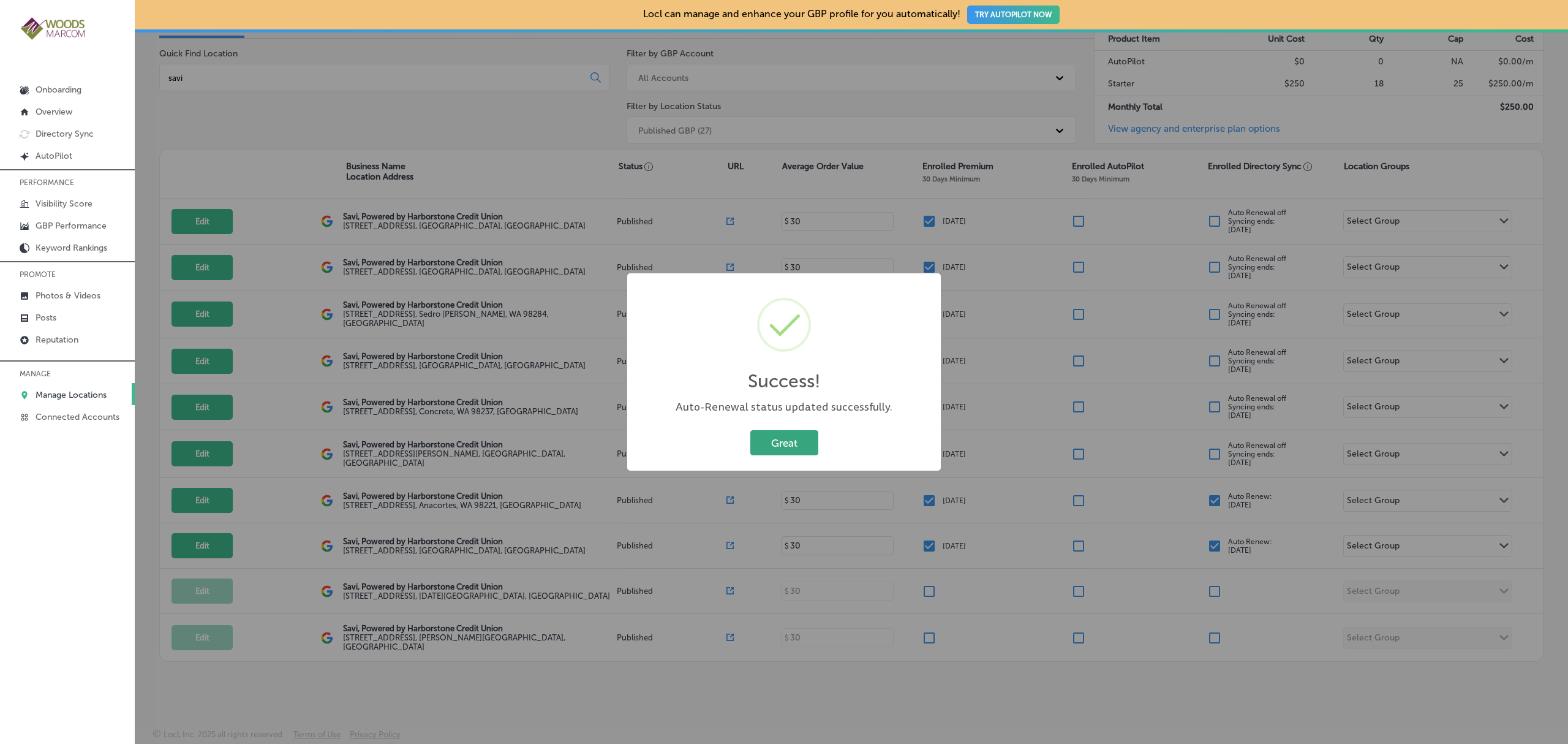
click at [784, 443] on button "Great" at bounding box center [784, 442] width 68 height 25
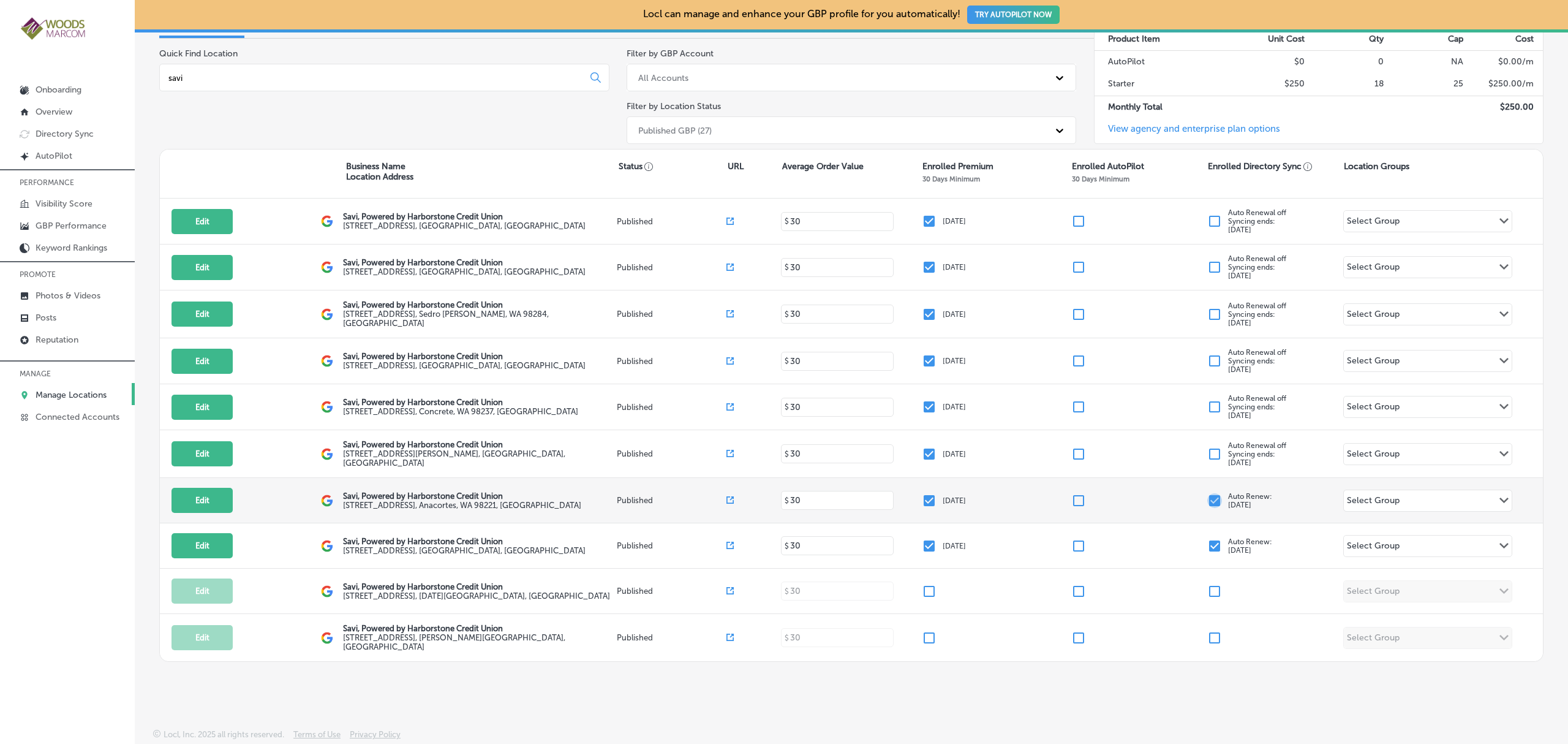
click at [1207, 501] on input "checkbox" at bounding box center [1214, 500] width 14 height 14
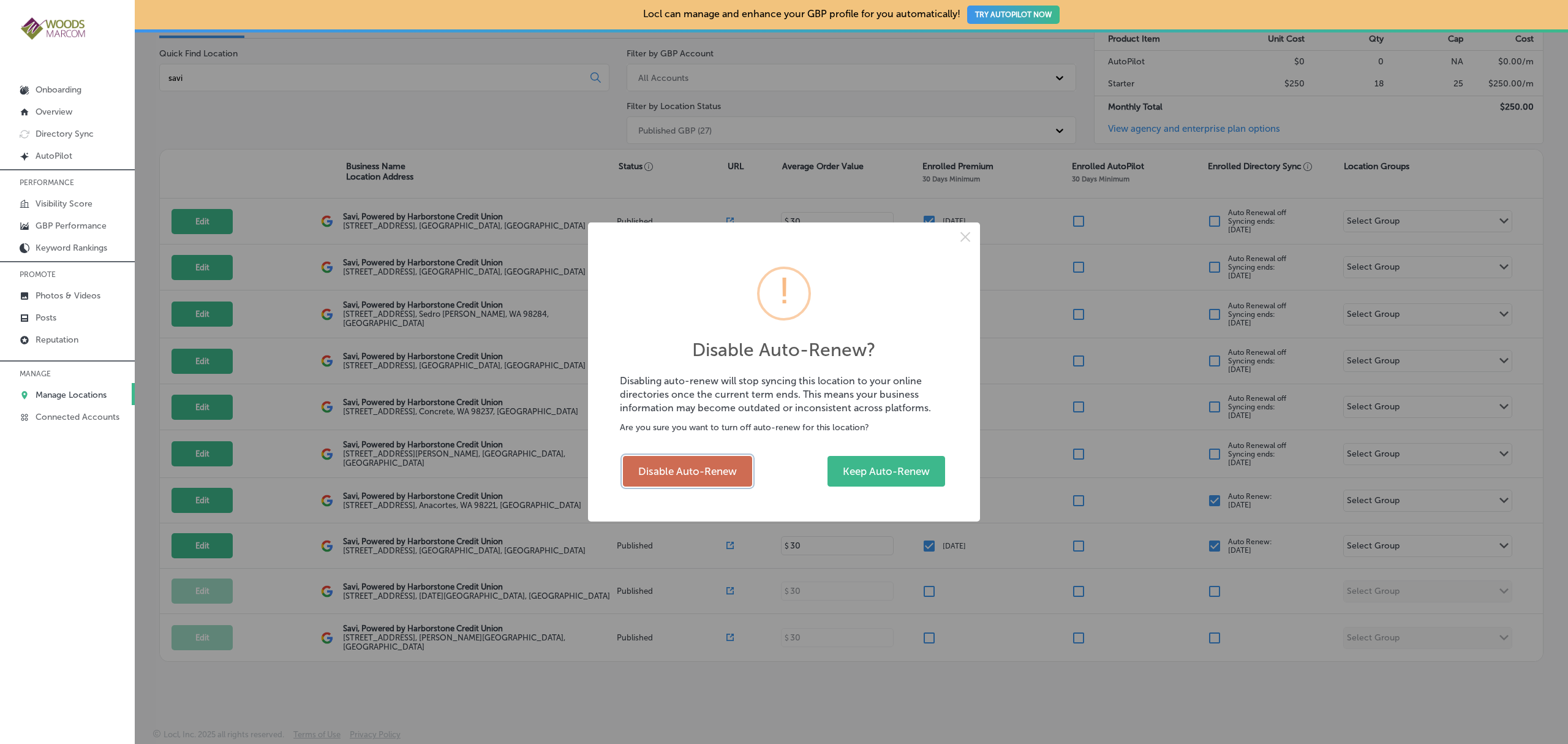
click at [690, 480] on button "Disable Auto-Renew" at bounding box center [688, 471] width 129 height 31
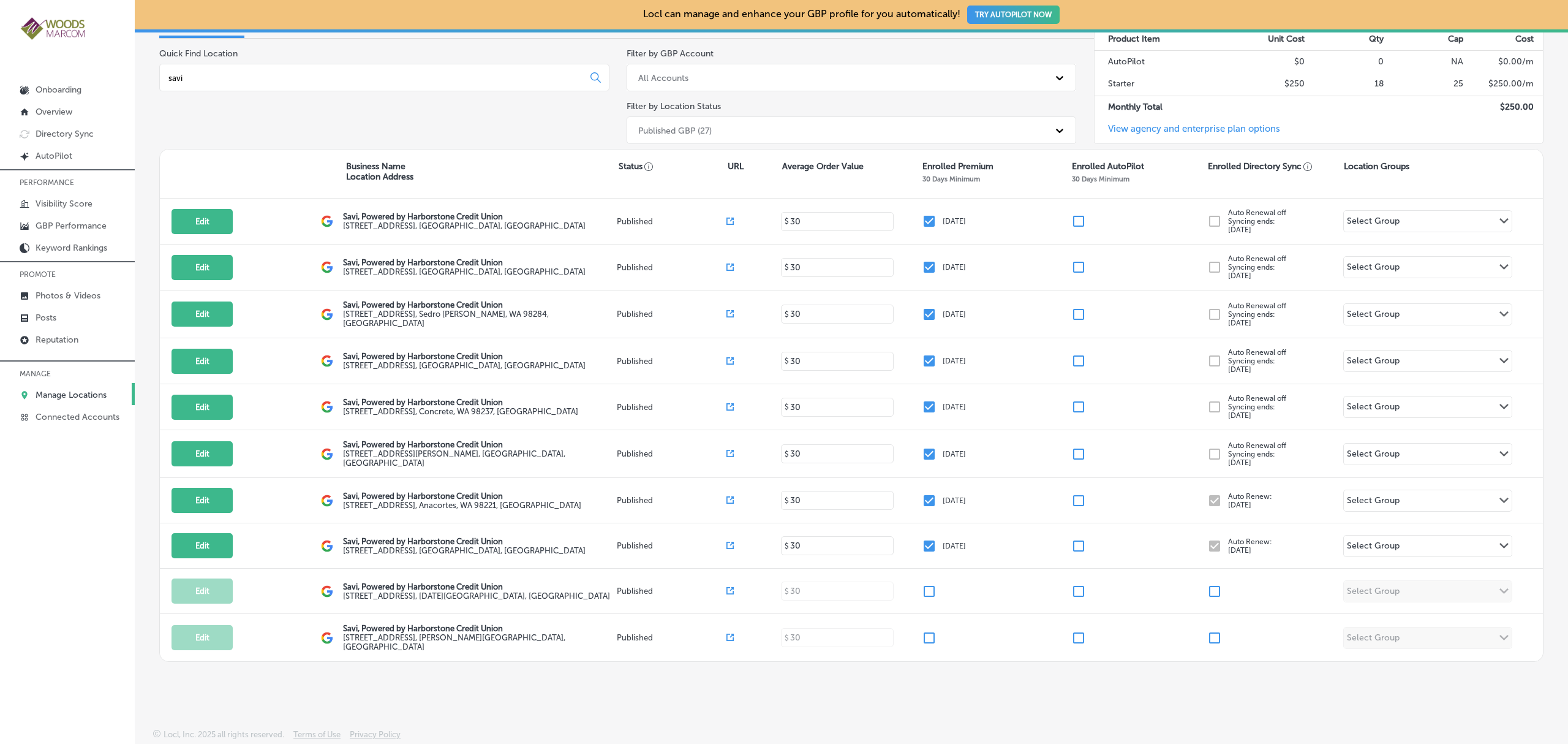
checkbox input "false"
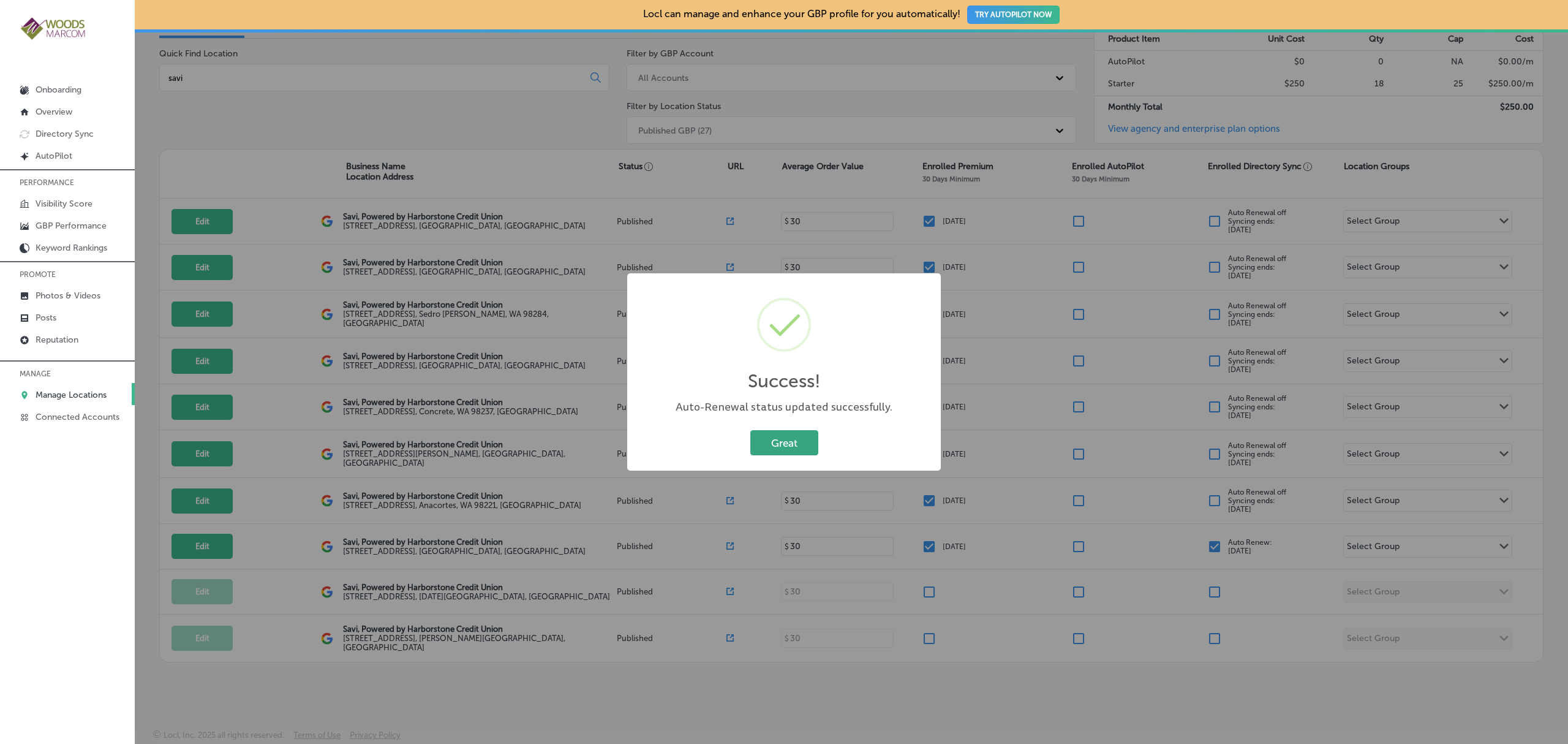
click at [802, 451] on button "Great" at bounding box center [784, 442] width 68 height 25
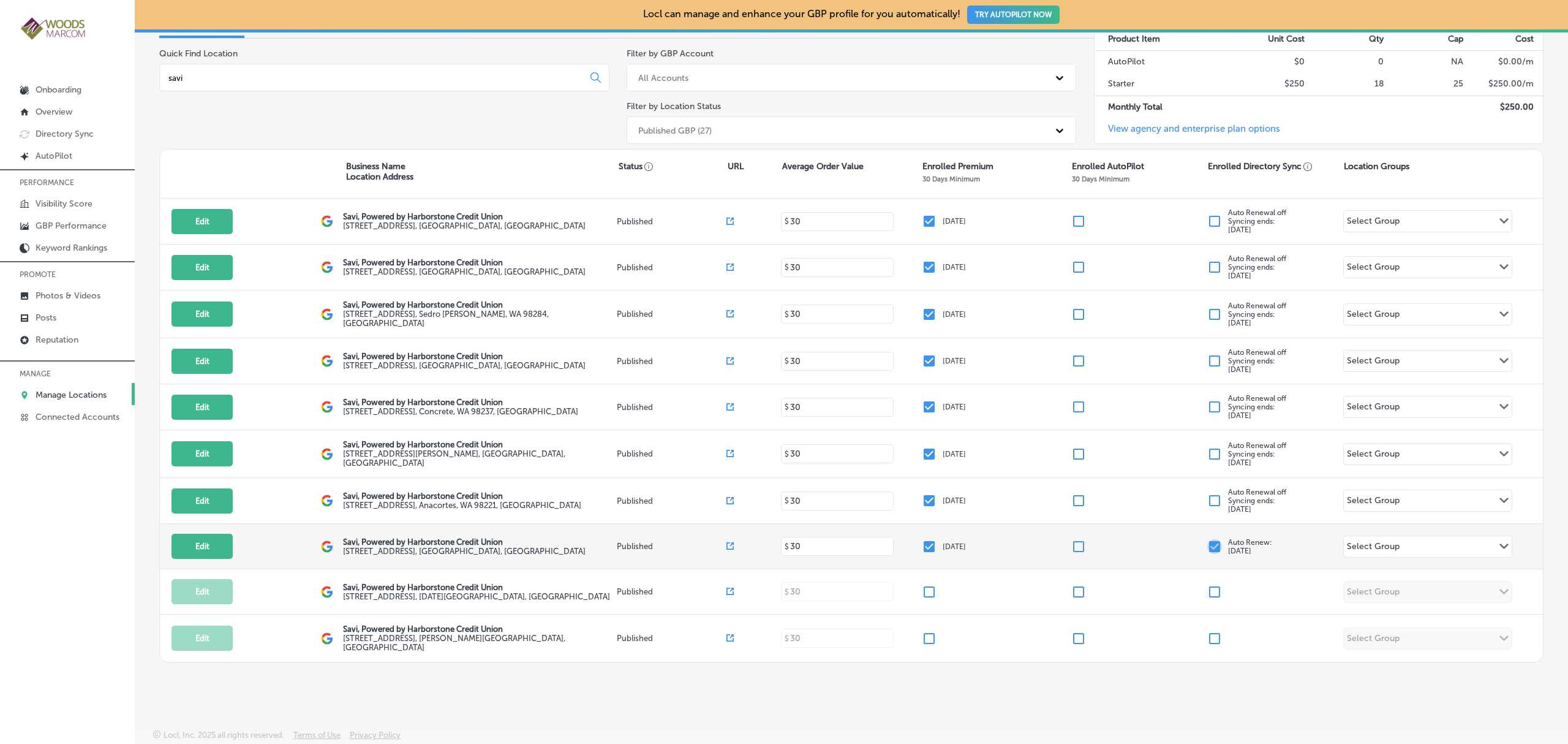
click at [1211, 545] on input "checkbox" at bounding box center [1214, 547] width 14 height 14
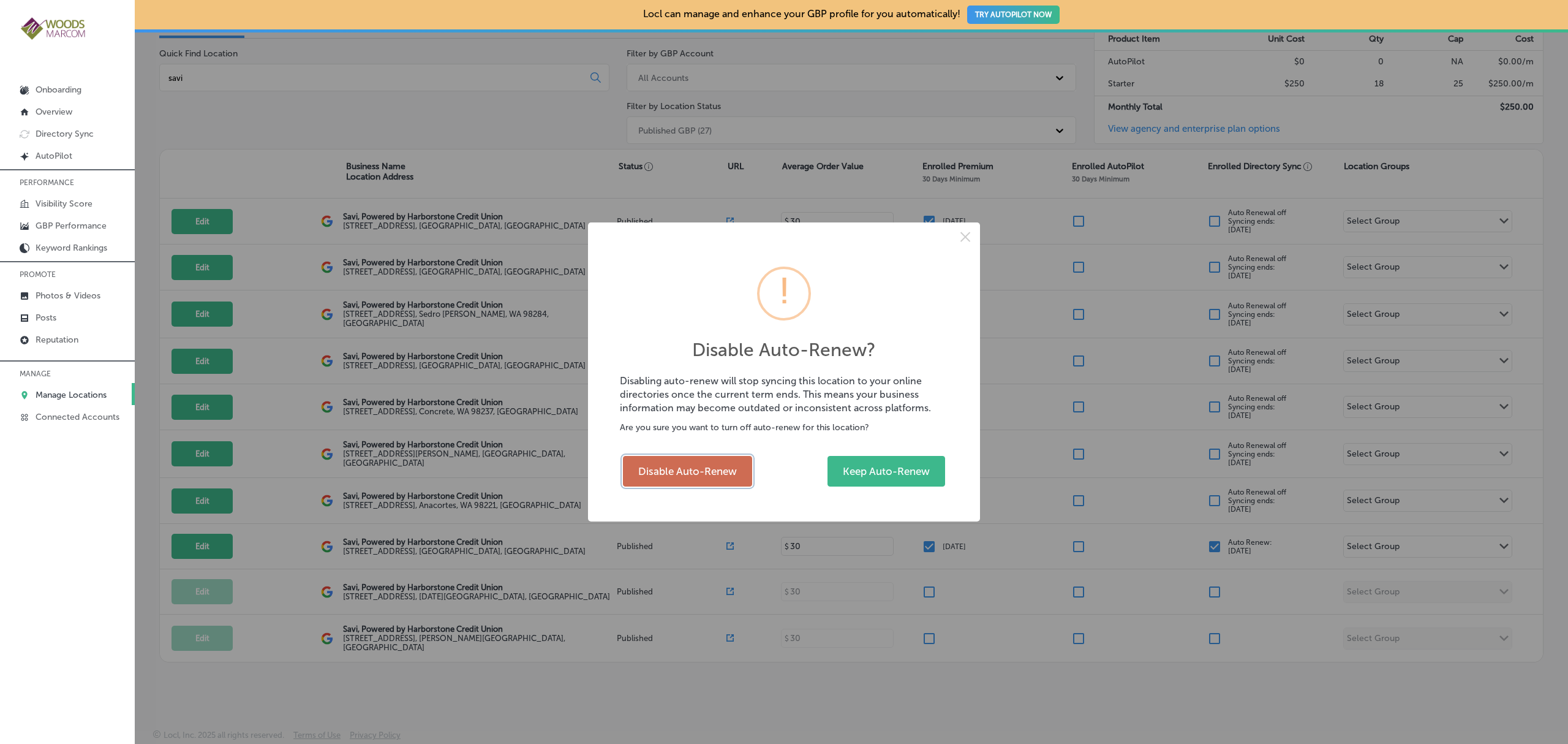
click at [719, 466] on button "Disable Auto-Renew" at bounding box center [688, 471] width 129 height 31
checkbox input "false"
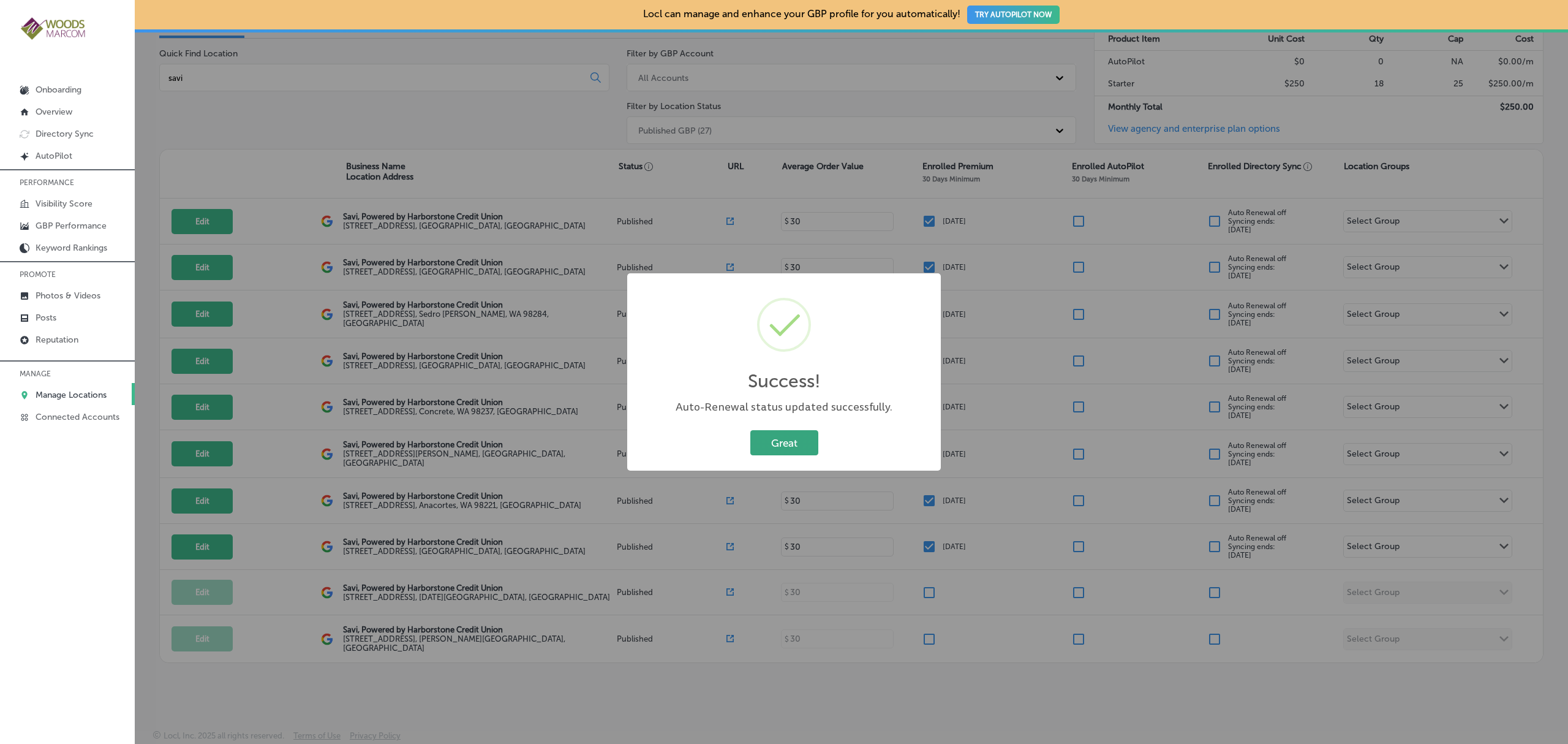
click at [795, 447] on button "Great" at bounding box center [784, 442] width 68 height 25
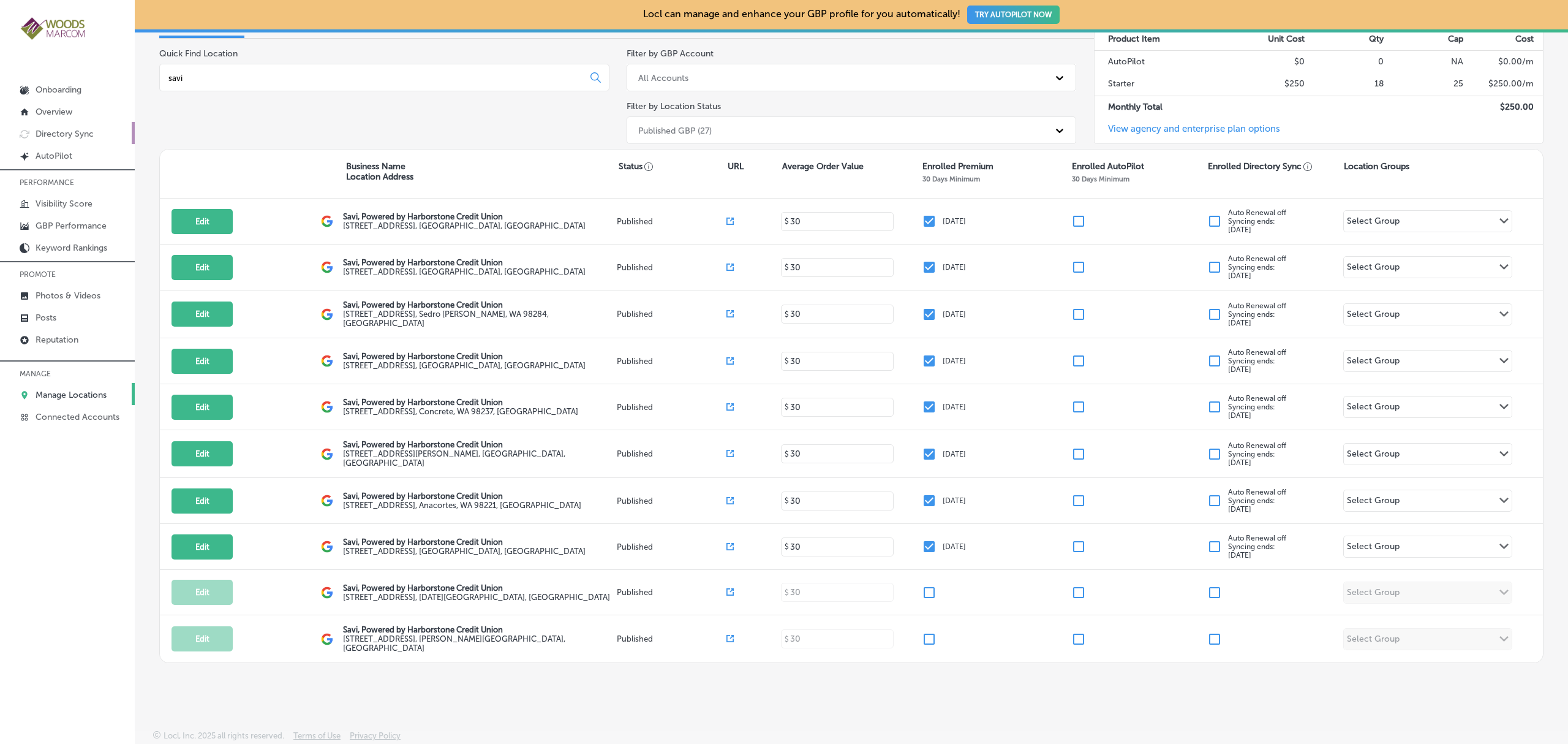
click at [90, 130] on p "Directory Sync" at bounding box center [65, 134] width 58 height 11
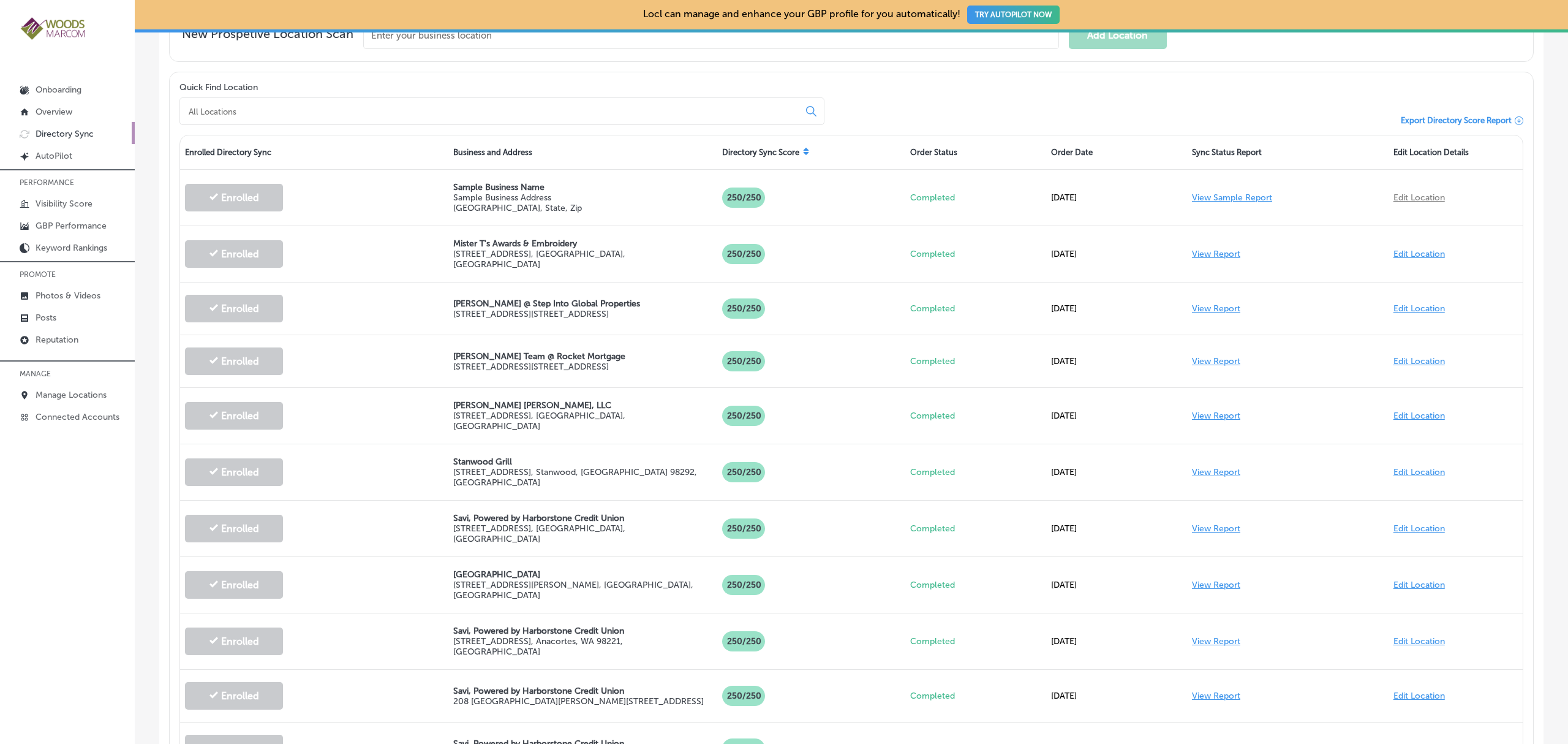
scroll to position [434, 0]
click at [270, 109] on input at bounding box center [492, 110] width 609 height 11
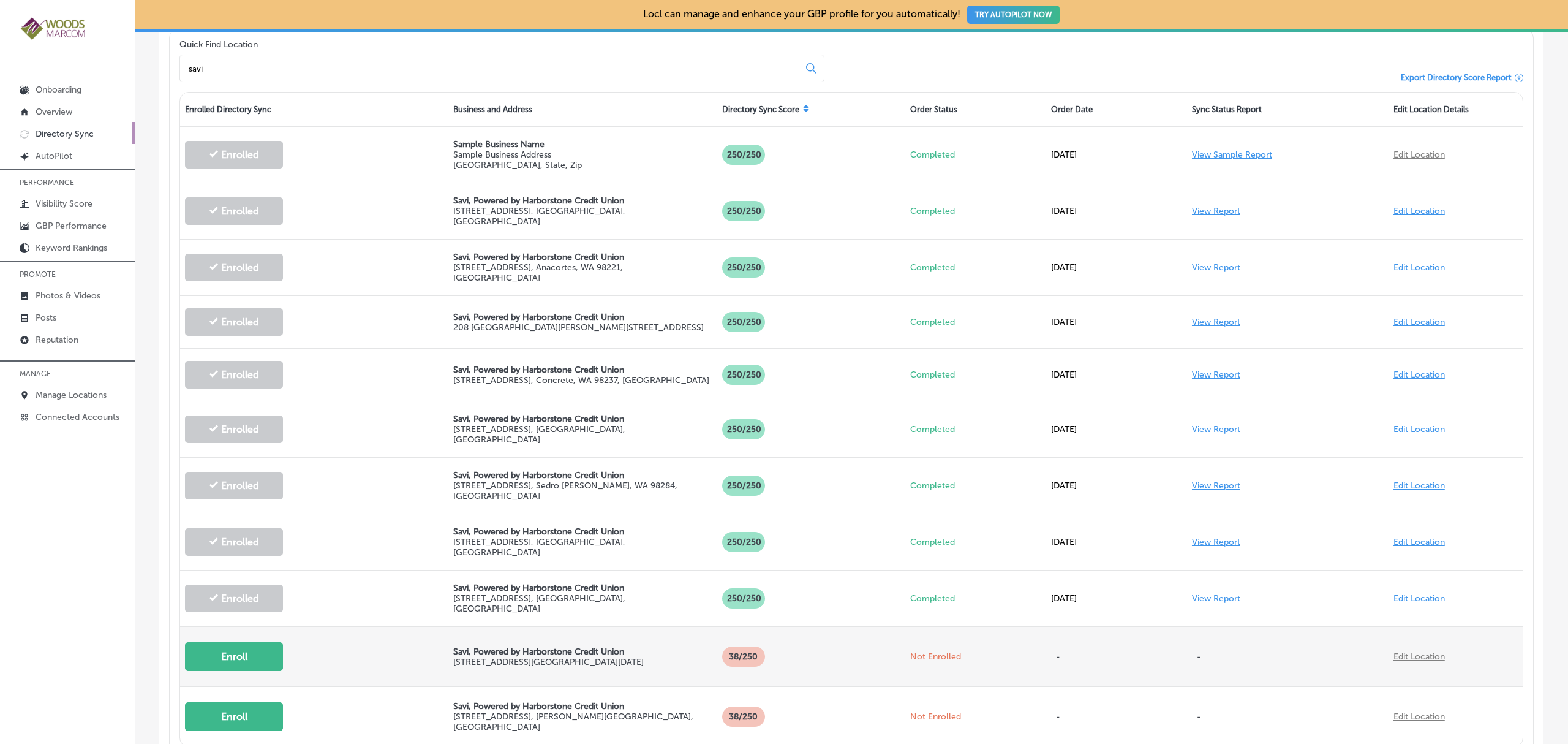
scroll to position [477, 0]
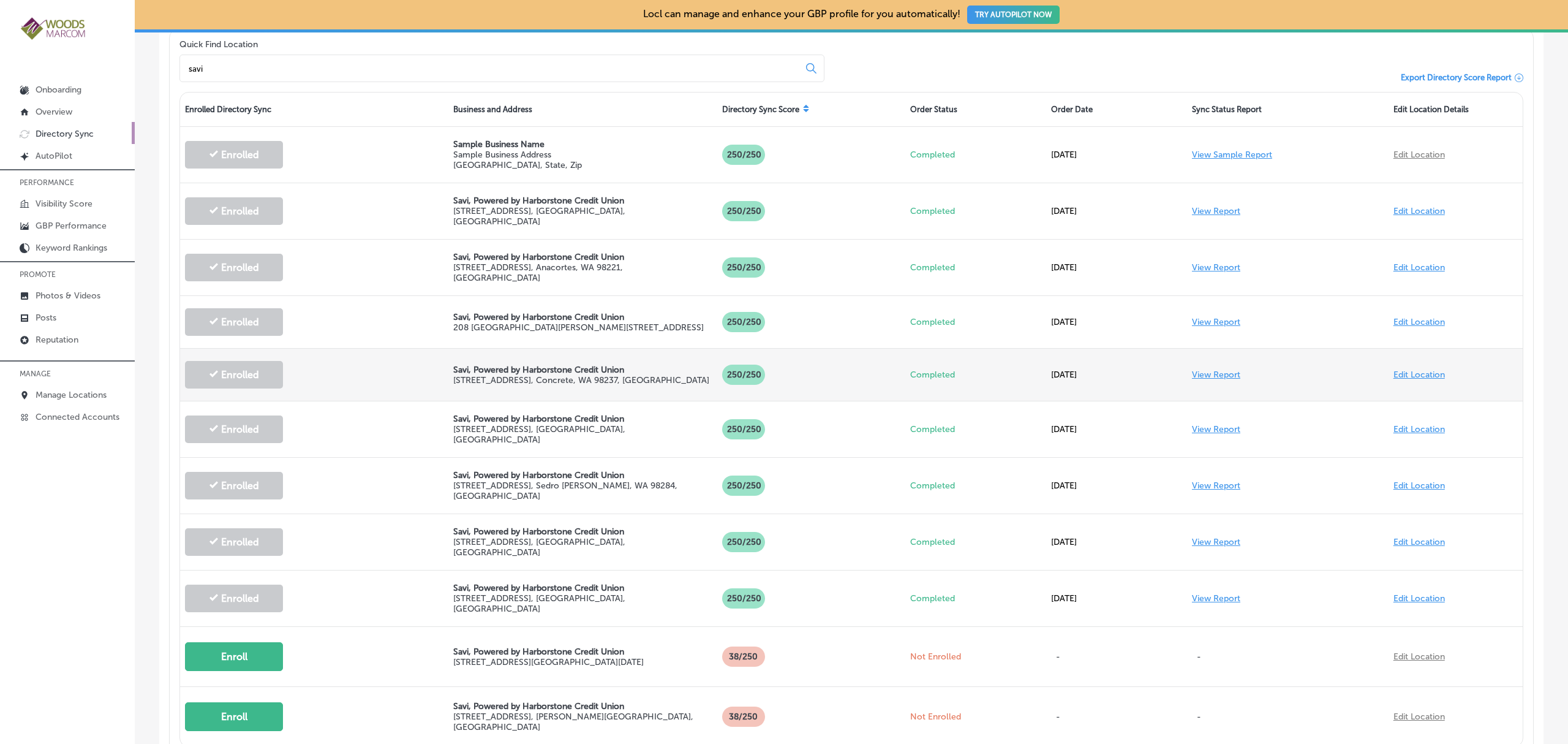
type input "savi"
click at [1211, 370] on link "View Report" at bounding box center [1216, 375] width 48 height 11
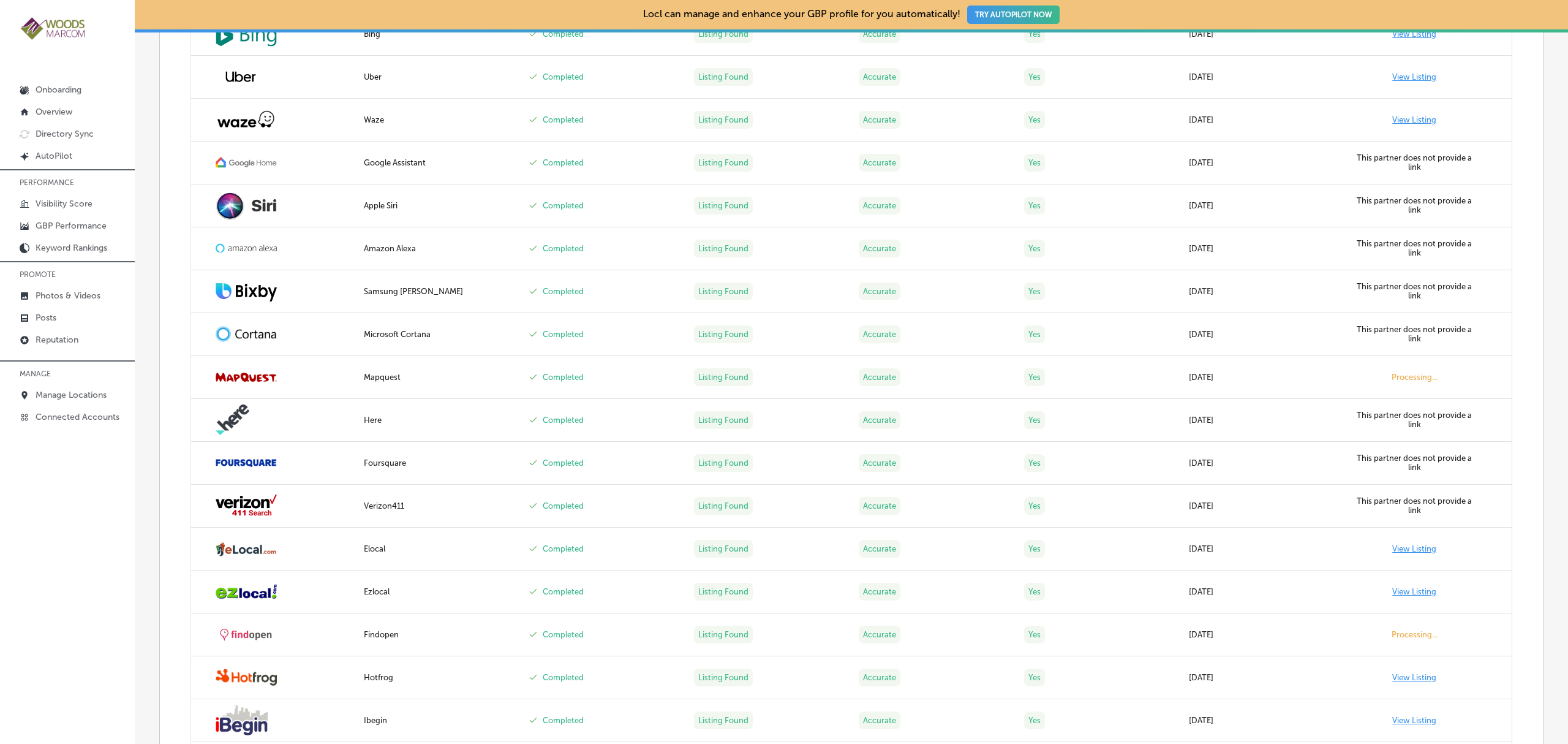
scroll to position [654, 0]
click at [1410, 593] on link "View Listing" at bounding box center [1415, 591] width 44 height 9
click at [130, 226] on link "GBP Performance" at bounding box center [67, 224] width 135 height 22
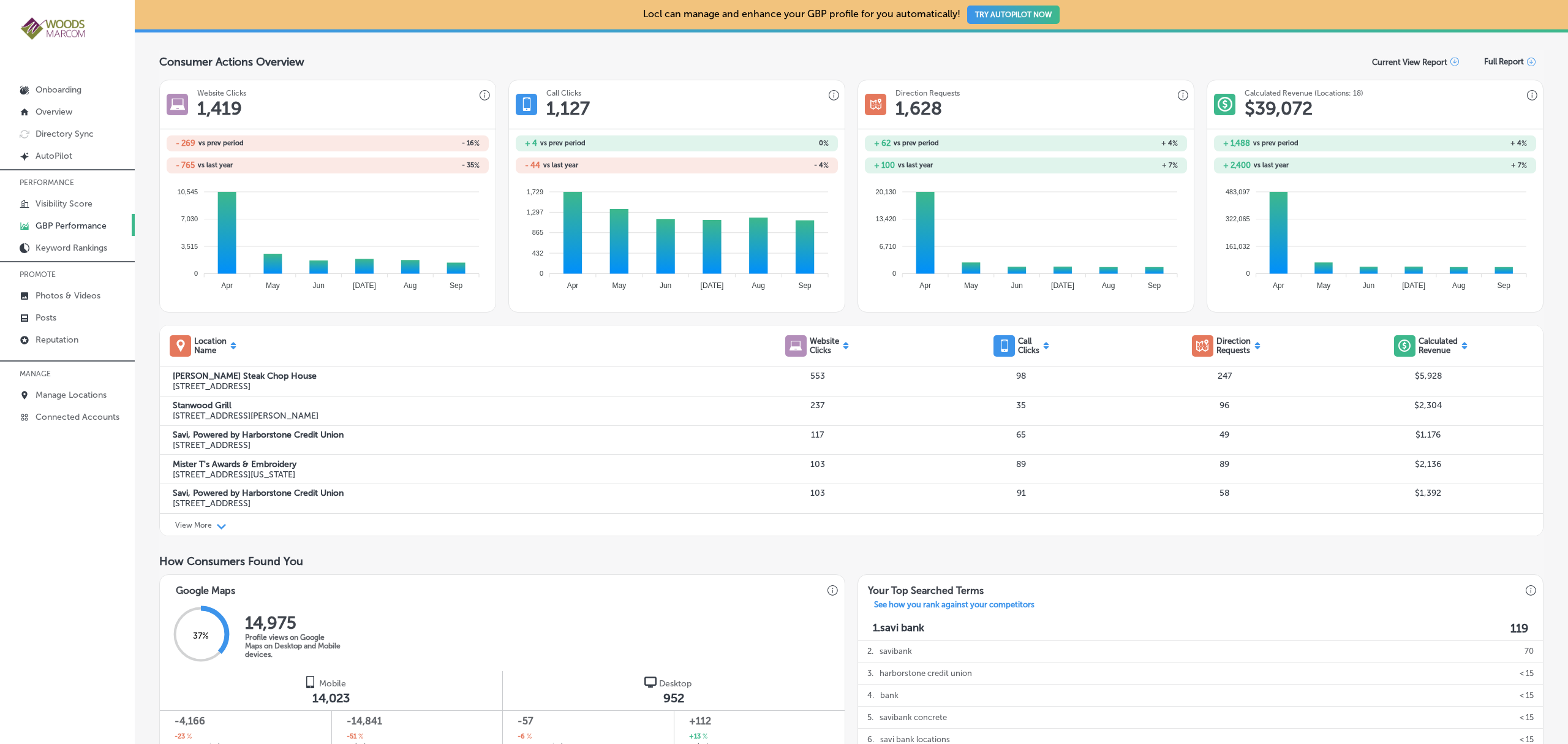
scroll to position [152, 0]
